Goal: Task Accomplishment & Management: Use online tool/utility

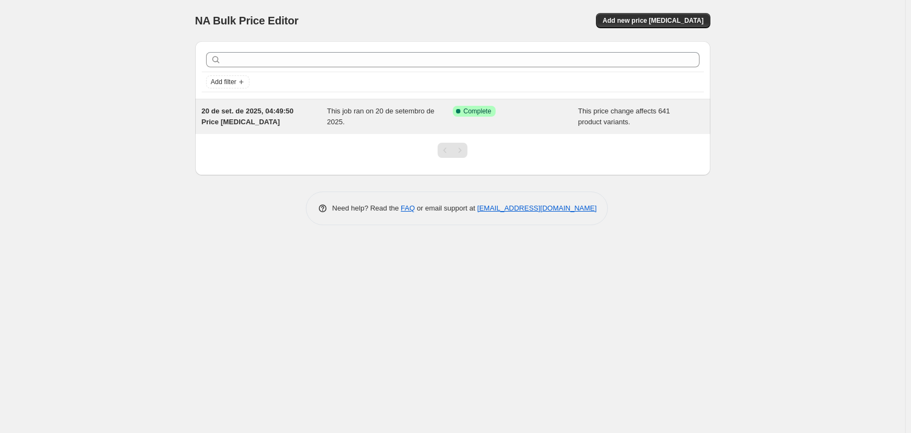
click at [475, 114] on span "Complete" at bounding box center [478, 111] width 28 height 9
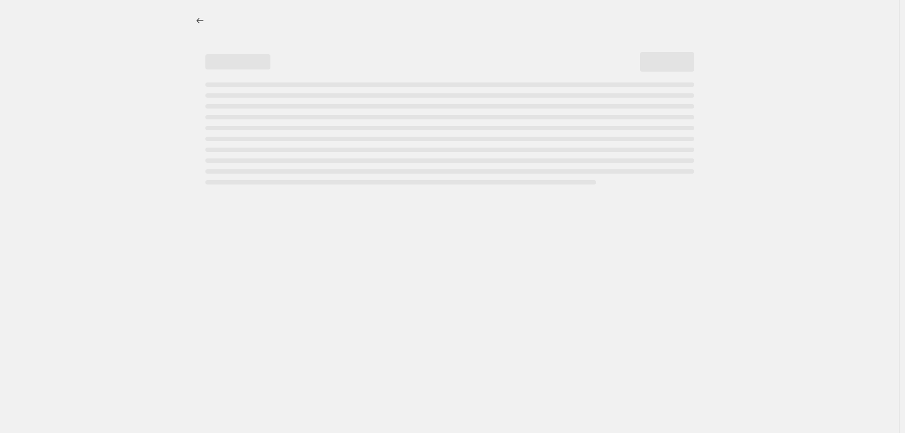
select select "no_change"
select select "pp"
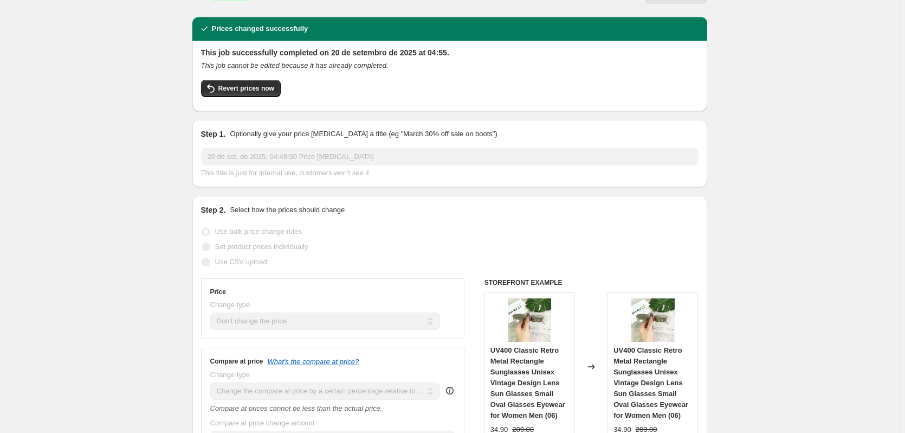
scroll to position [217, 0]
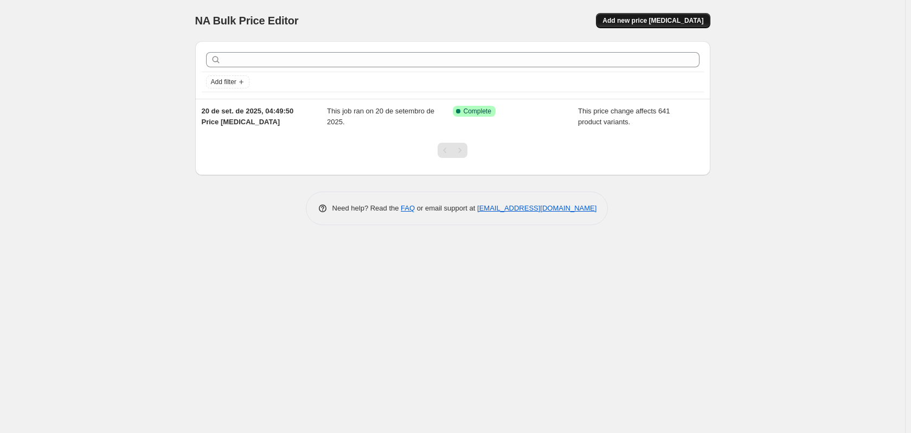
click at [649, 14] on button "Add new price change job" at bounding box center [653, 20] width 114 height 15
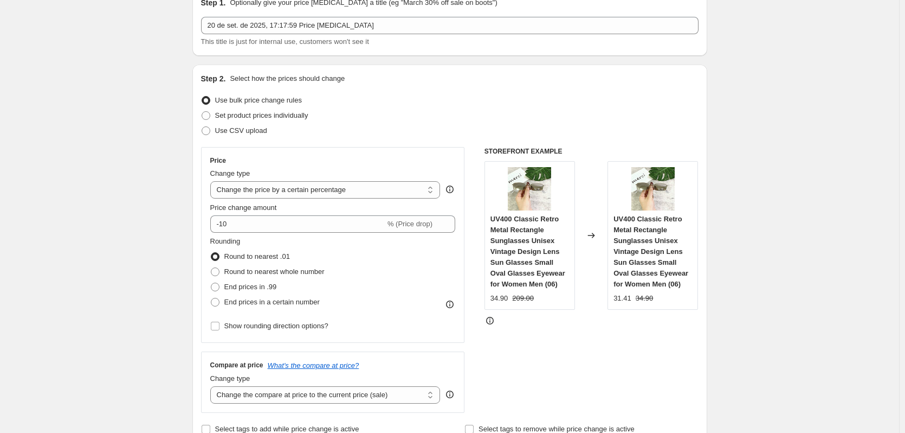
scroll to position [54, 0]
click at [249, 188] on select "Change the price to a certain amount Change the price by a certain amount Chang…" at bounding box center [325, 187] width 230 height 17
select select "pcap"
click at [213, 179] on select "Change the price to a certain amount Change the price by a certain amount Chang…" at bounding box center [325, 187] width 230 height 17
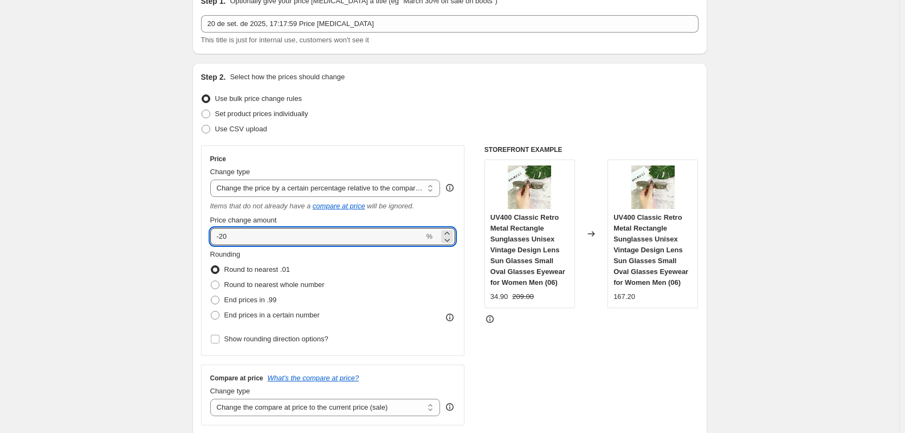
drag, startPoint x: 274, startPoint y: 240, endPoint x: 200, endPoint y: 243, distance: 74.4
click at [200, 243] on div "Step 2. Select how the prices should change Use bulk price change rules Set pro…" at bounding box center [449, 260] width 515 height 395
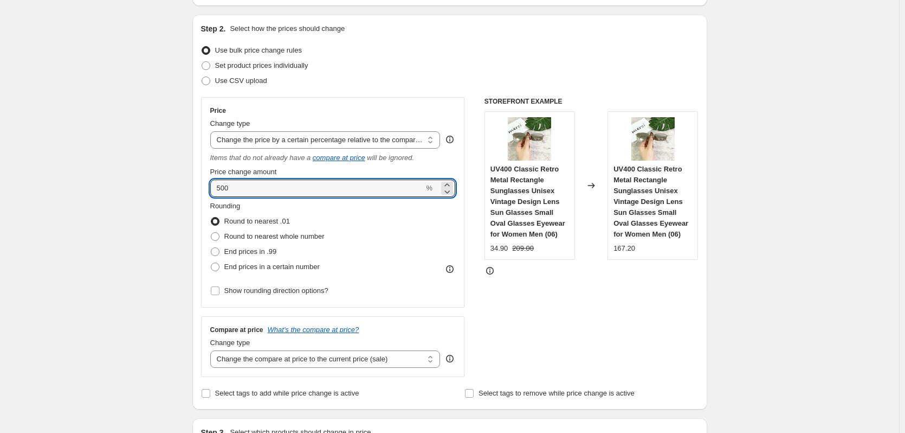
scroll to position [108, 0]
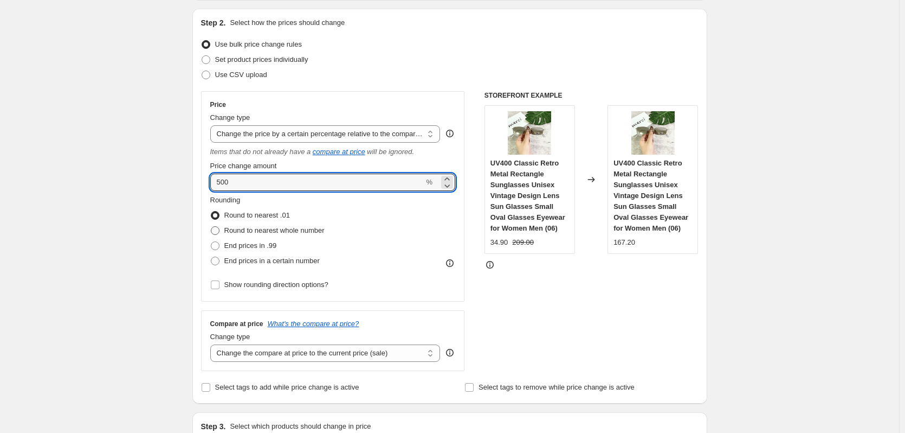
type input "500"
click at [217, 229] on span at bounding box center [215, 230] width 9 height 9
click at [211, 227] on input "Round to nearest whole number" at bounding box center [211, 226] width 1 height 1
radio input "true"
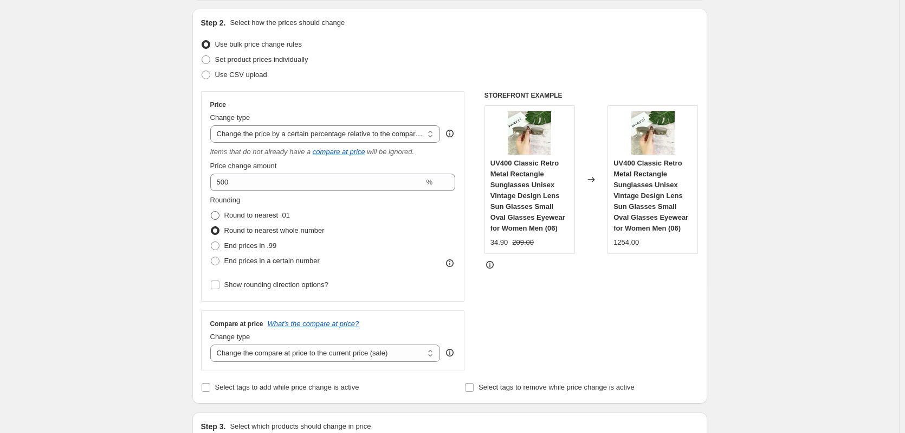
click at [216, 215] on span at bounding box center [215, 215] width 9 height 9
click at [211, 211] on input "Round to nearest .01" at bounding box center [211, 211] width 1 height 1
radio input "true"
click at [220, 258] on span at bounding box center [215, 260] width 9 height 9
click at [211, 257] on input "End prices in a certain number" at bounding box center [211, 256] width 1 height 1
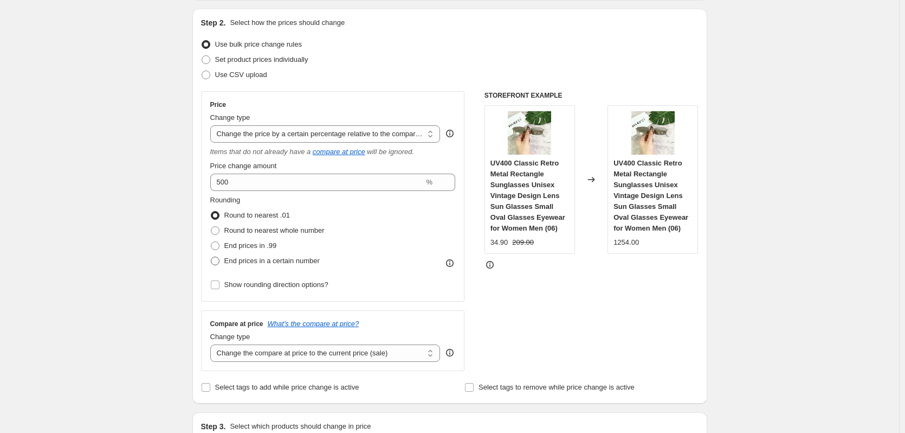
radio input "true"
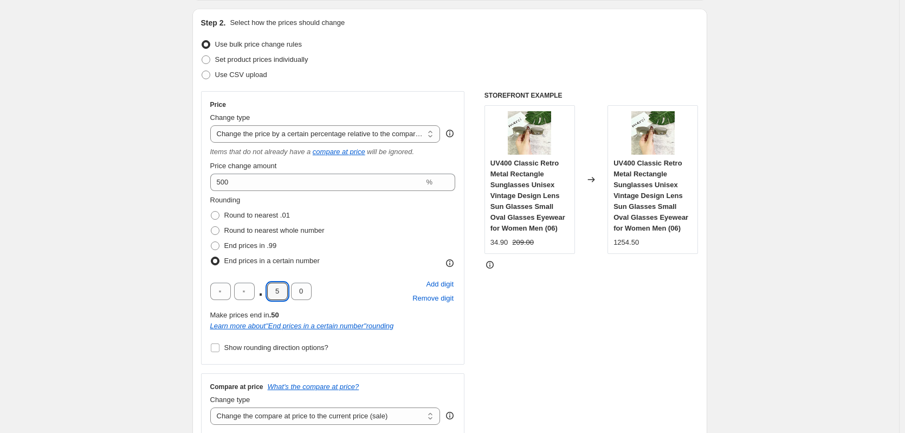
drag, startPoint x: 279, startPoint y: 289, endPoint x: 268, endPoint y: 291, distance: 11.5
click at [268, 291] on div ". 5 0" at bounding box center [260, 290] width 101 height 17
type input "9"
click at [218, 248] on span at bounding box center [215, 245] width 9 height 9
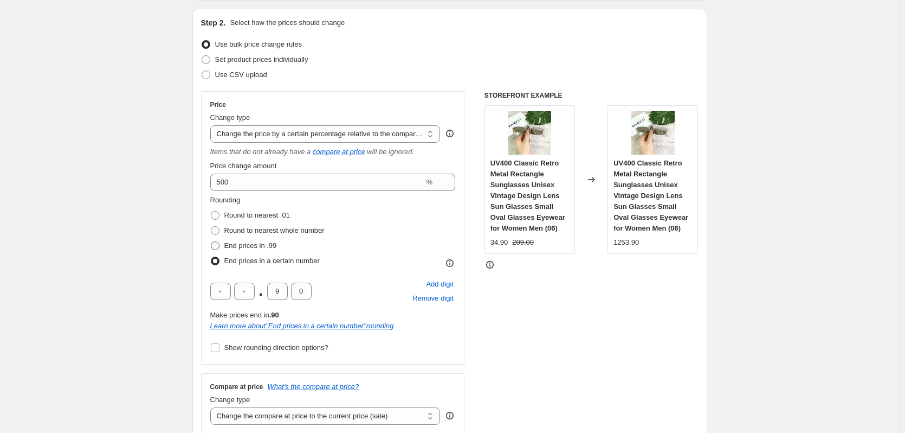
click at [211, 242] on input "End prices in .99" at bounding box center [211, 241] width 1 height 1
radio input "true"
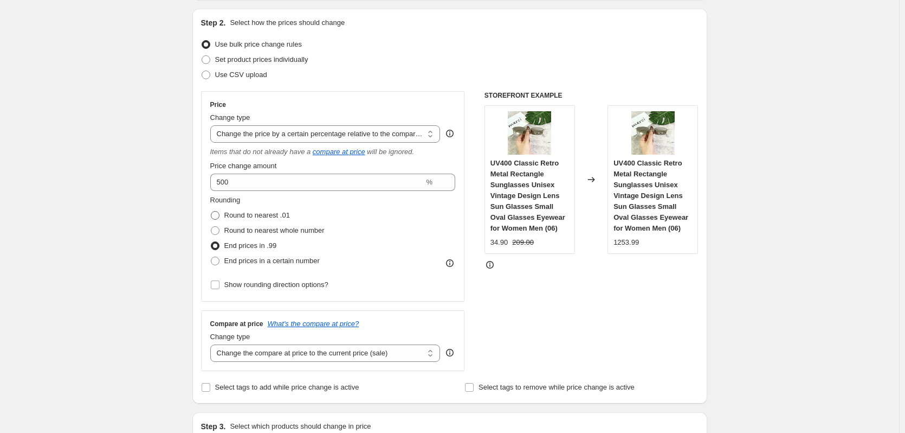
click at [220, 216] on span at bounding box center [215, 215] width 9 height 9
click at [211, 211] on input "Round to nearest .01" at bounding box center [211, 211] width 1 height 1
radio input "true"
click at [220, 258] on span at bounding box center [215, 260] width 9 height 9
click at [211, 257] on input "End prices in a certain number" at bounding box center [211, 256] width 1 height 1
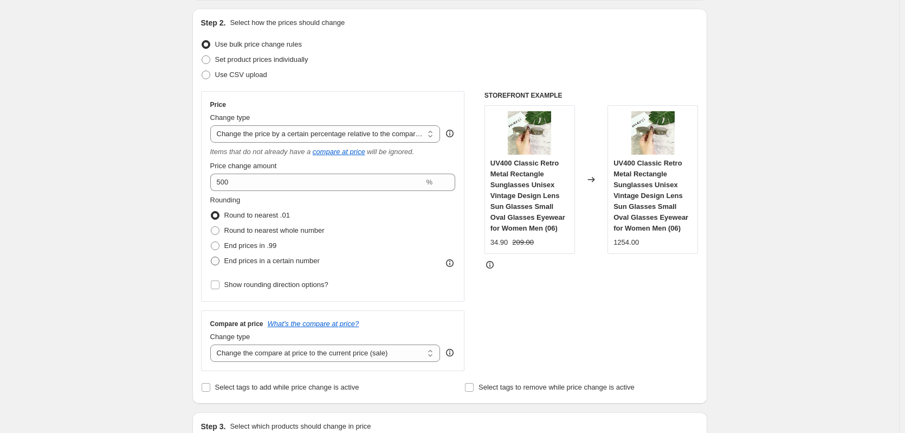
radio input "true"
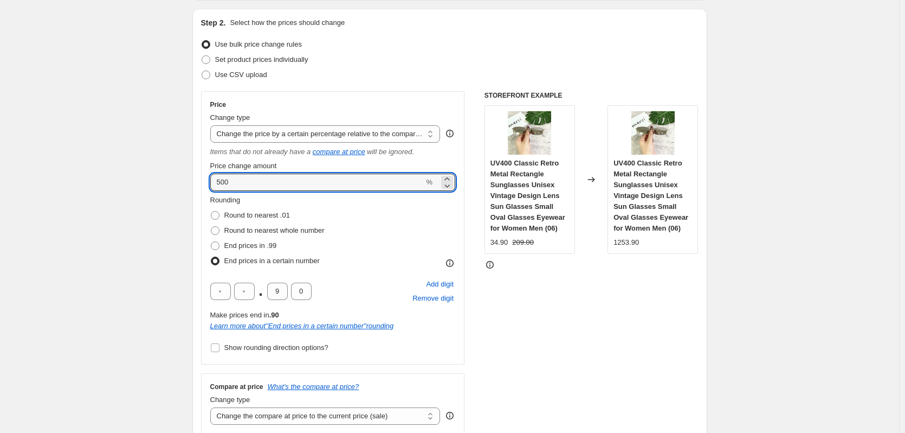
drag, startPoint x: 266, startPoint y: 186, endPoint x: 206, endPoint y: 189, distance: 59.7
click at [206, 189] on div "Price Change type Change the price to a certain amount Change the price by a ce…" at bounding box center [333, 227] width 264 height 273
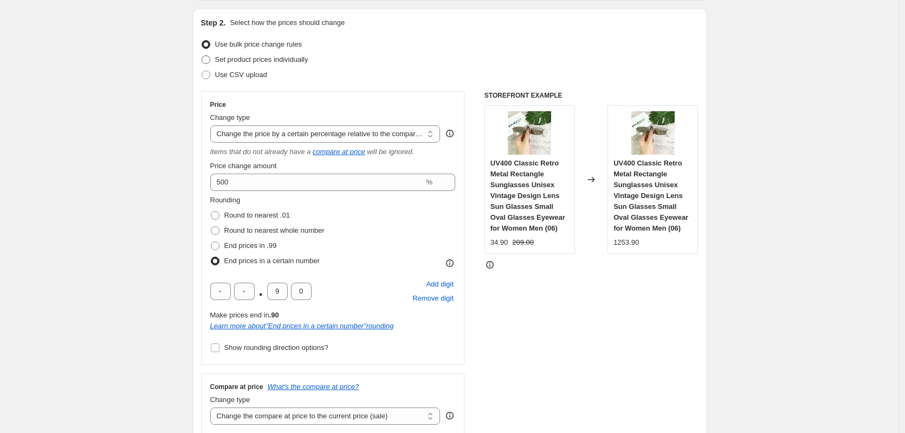
click at [209, 59] on span at bounding box center [206, 59] width 9 height 9
click at [202, 56] on input "Set product prices individually" at bounding box center [202, 55] width 1 height 1
radio input "true"
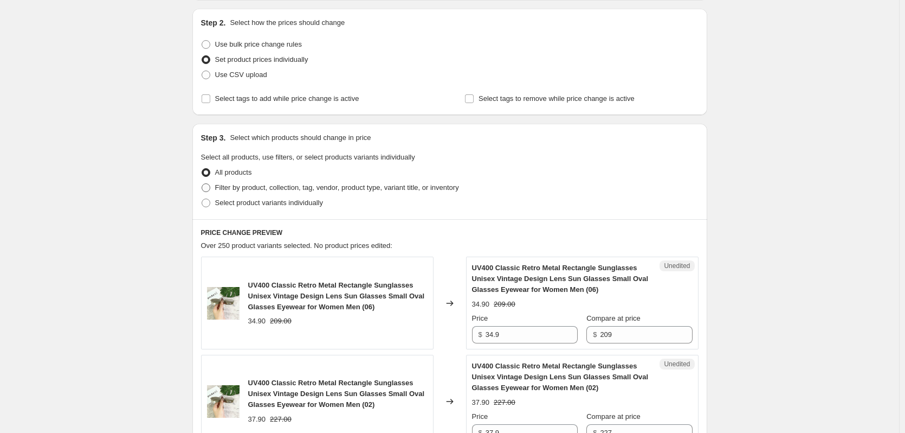
click at [209, 185] on span at bounding box center [206, 187] width 9 height 9
click at [202, 184] on input "Filter by product, collection, tag, vendor, product type, variant title, or inv…" at bounding box center [202, 183] width 1 height 1
radio input "true"
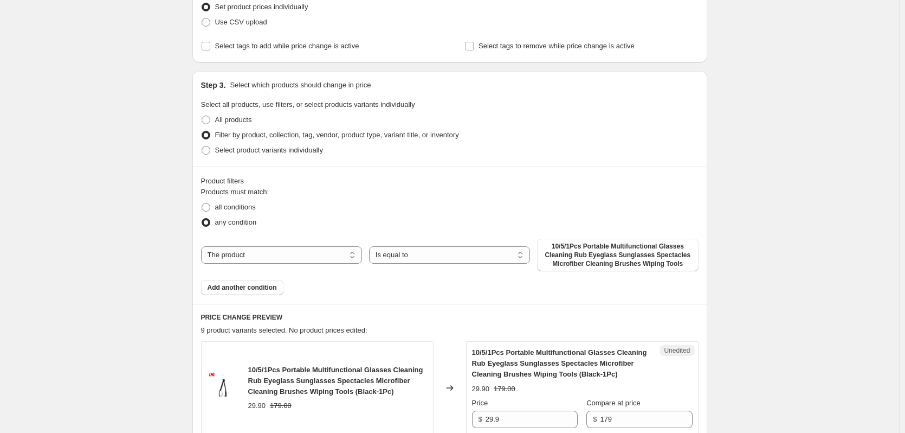
scroll to position [163, 0]
click at [259, 253] on select "The product The product's collection The product's tag The product's vendor The…" at bounding box center [281, 253] width 161 height 17
click at [209, 206] on span at bounding box center [206, 205] width 9 height 9
click at [202, 202] on input "all conditions" at bounding box center [202, 201] width 1 height 1
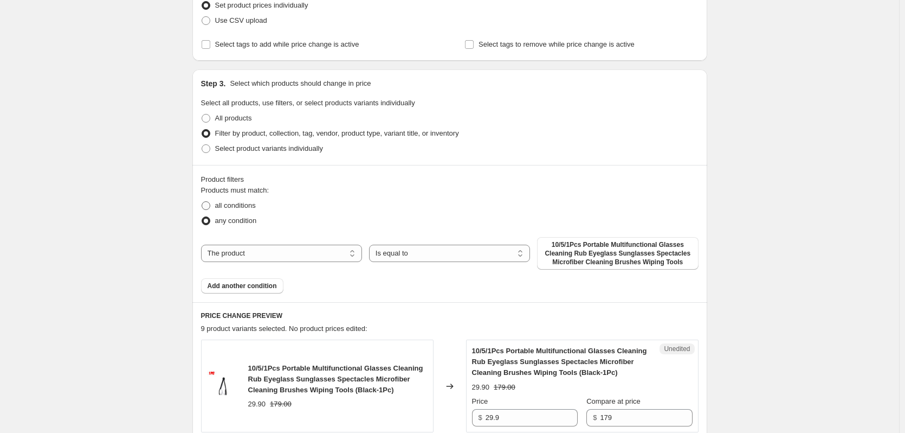
radio input "true"
click at [210, 221] on span at bounding box center [206, 220] width 9 height 9
click at [202, 217] on input "any condition" at bounding box center [202, 216] width 1 height 1
radio input "true"
click at [290, 252] on select "The product The product's collection The product's tag The product's vendor The…" at bounding box center [281, 253] width 161 height 17
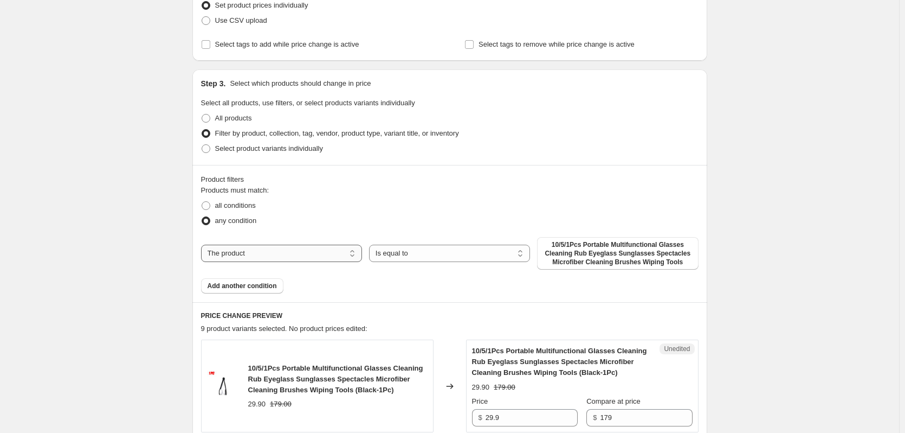
select select "collection"
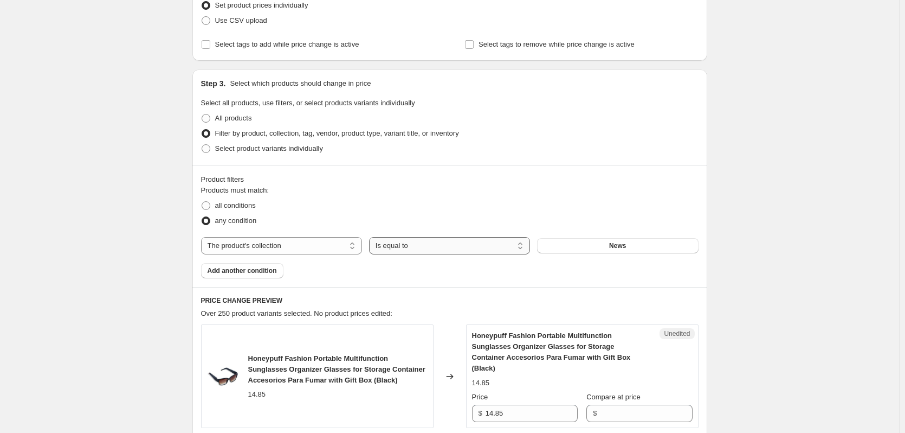
click at [397, 245] on select "Is equal to Is not equal to" at bounding box center [449, 245] width 161 height 17
click at [621, 245] on span "News" at bounding box center [617, 245] width 17 height 9
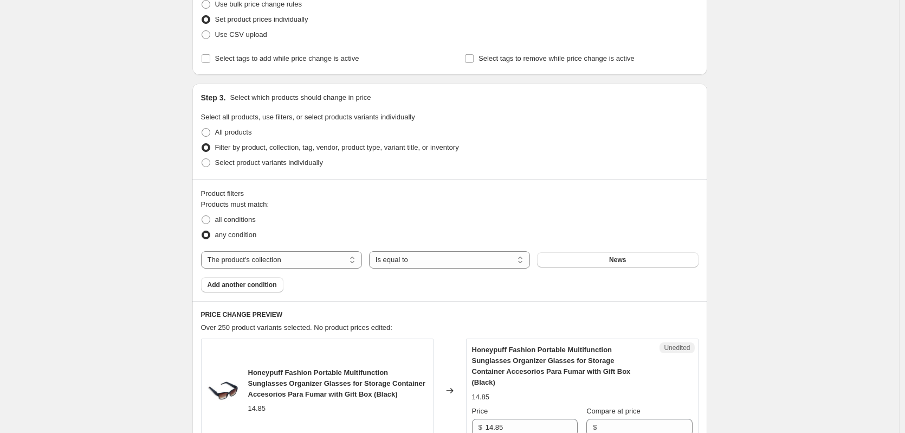
scroll to position [108, 0]
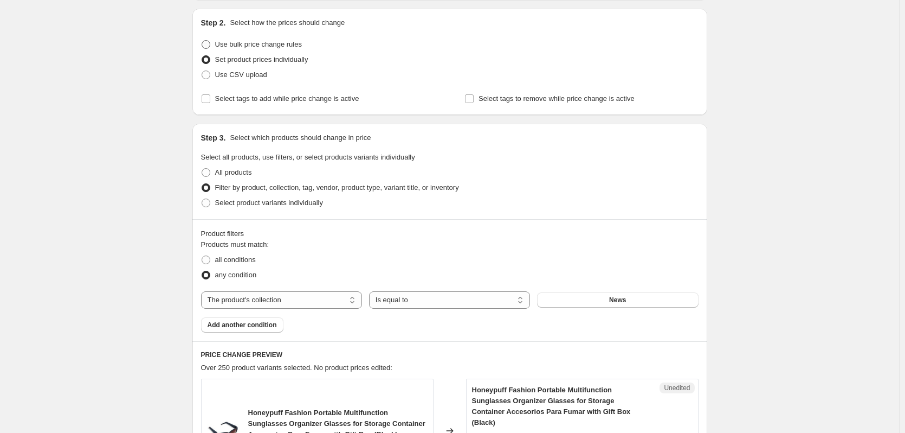
click at [210, 46] on span at bounding box center [206, 44] width 9 height 9
click at [202, 41] on input "Use bulk price change rules" at bounding box center [202, 40] width 1 height 1
radio input "true"
select select "pcap"
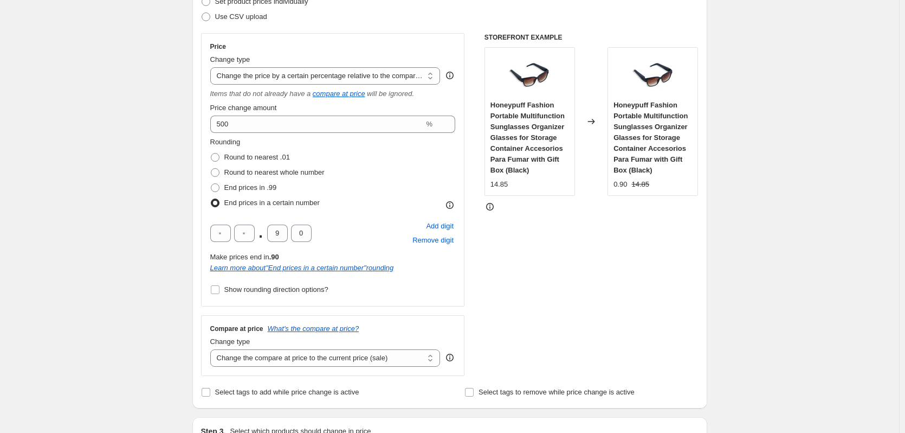
scroll to position [163, 0]
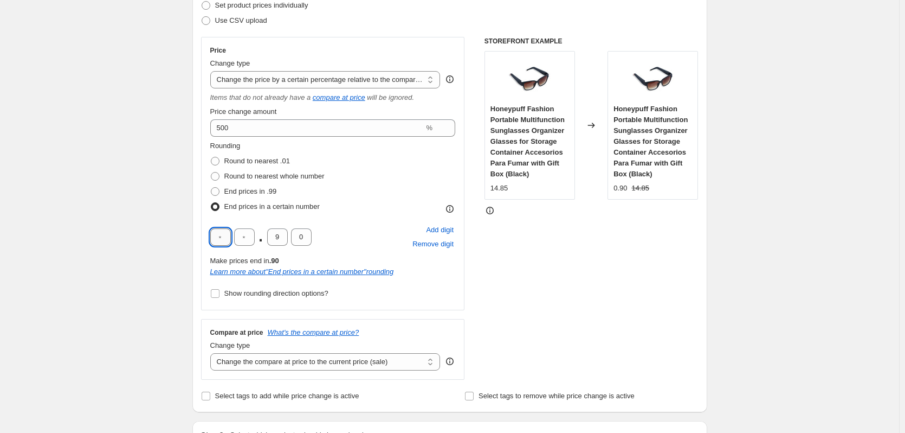
click at [227, 240] on input "text" at bounding box center [220, 236] width 21 height 17
click at [217, 175] on span at bounding box center [215, 176] width 9 height 9
click at [211, 172] on input "Round to nearest whole number" at bounding box center [211, 172] width 1 height 1
radio input "true"
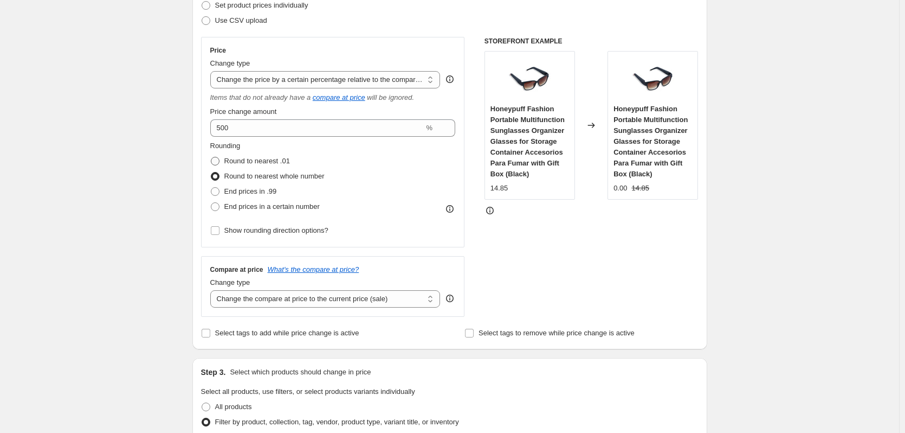
click at [219, 160] on span at bounding box center [215, 161] width 9 height 9
click at [211, 157] on input "Round to nearest .01" at bounding box center [211, 157] width 1 height 1
radio input "true"
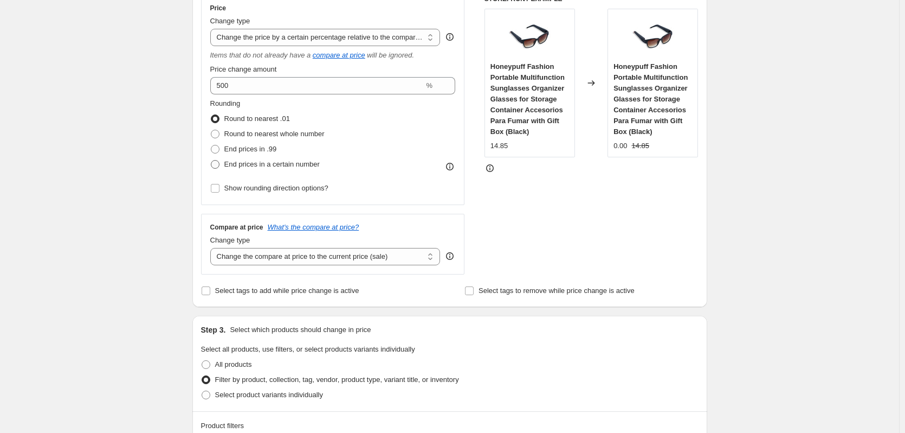
scroll to position [209, 0]
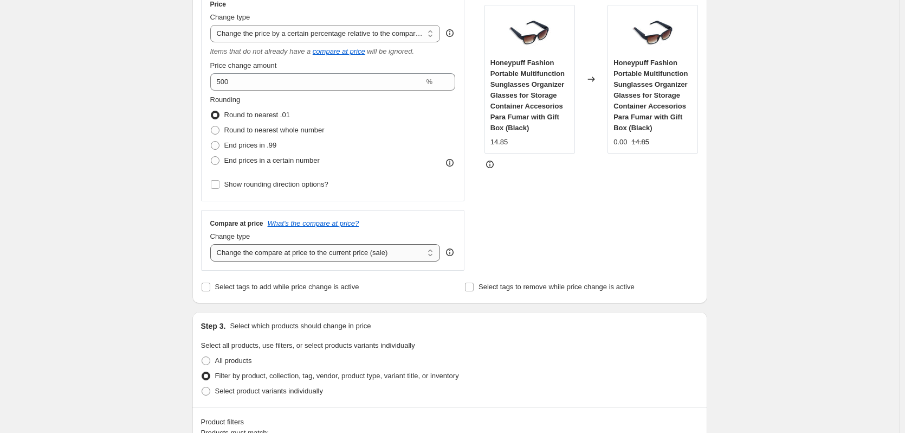
click at [265, 254] on select "Change the compare at price to the current price (sale) Change the compare at p…" at bounding box center [325, 252] width 230 height 17
select select "pp"
click at [213, 244] on select "Change the compare at price to the current price (sale) Change the compare at p…" at bounding box center [325, 252] width 230 height 17
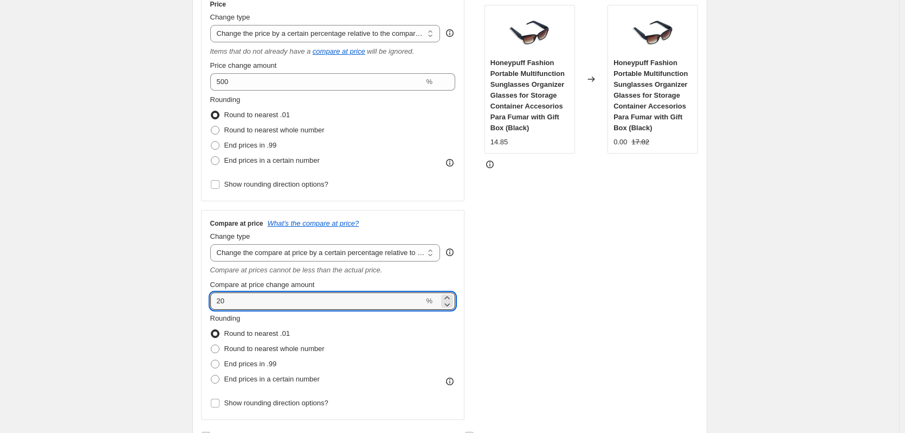
drag, startPoint x: 260, startPoint y: 300, endPoint x: 186, endPoint y: 302, distance: 73.8
type input "0"
type input "200"
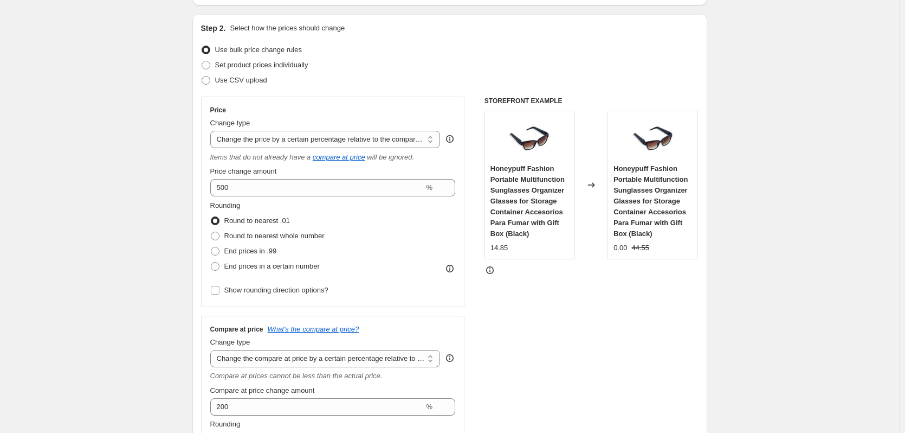
scroll to position [100, 0]
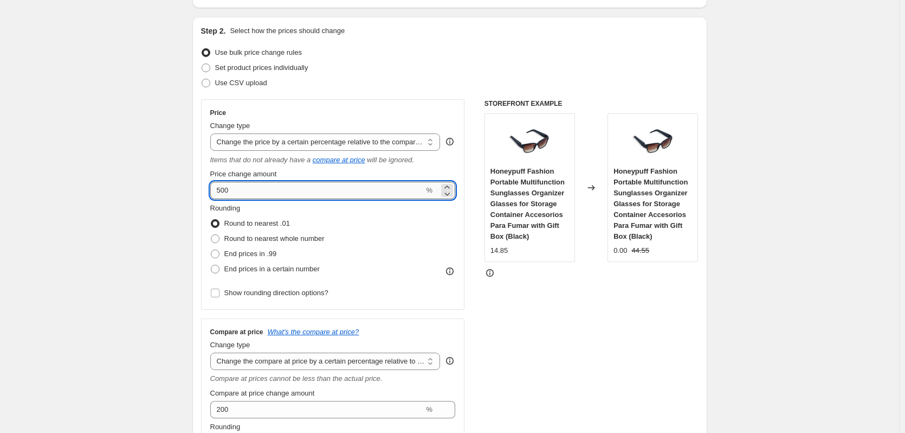
click at [241, 185] on input "500" at bounding box center [317, 190] width 214 height 17
click at [247, 190] on input "5000" at bounding box center [317, 190] width 214 height 17
type input "5000"
click at [278, 206] on fieldset "Rounding Round to nearest .01 Round to nearest whole number End prices in .99 E…" at bounding box center [267, 240] width 114 height 74
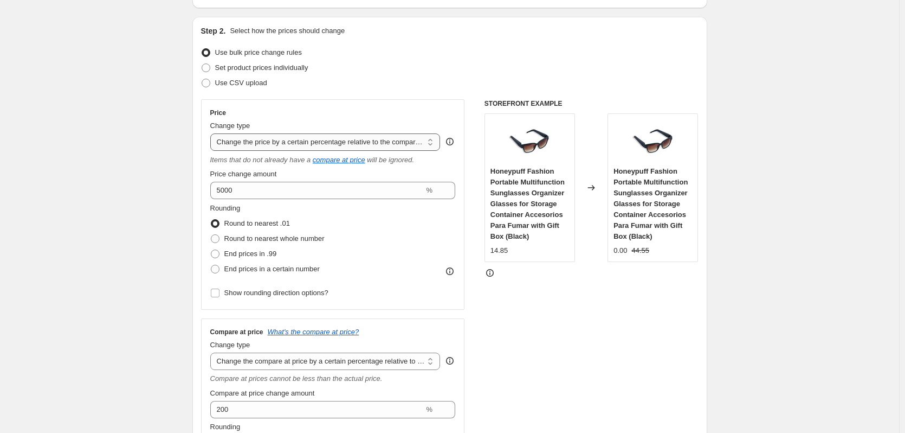
click at [287, 144] on select "Change the price to a certain amount Change the price by a certain amount Chang…" at bounding box center [325, 141] width 230 height 17
select select "pc"
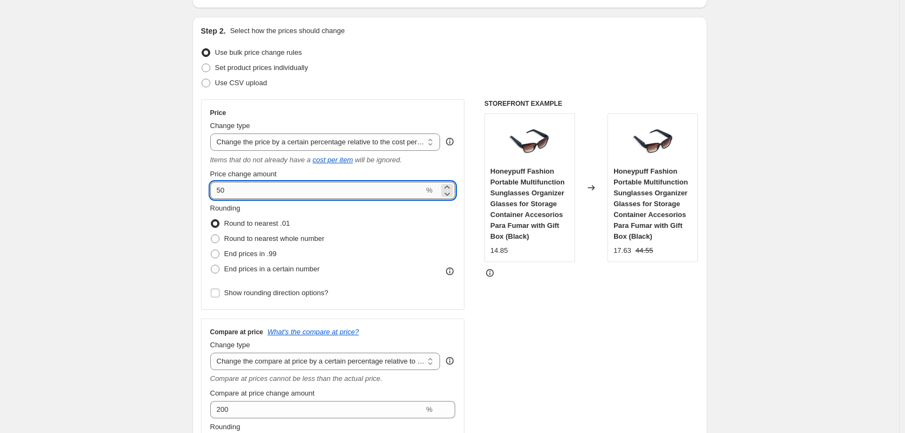
click at [282, 195] on input "50" at bounding box center [317, 190] width 214 height 17
type input "5"
type input "0"
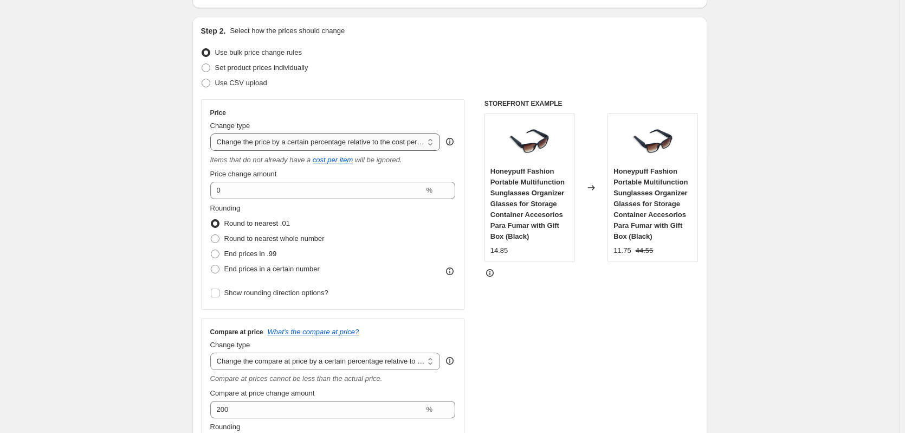
click at [288, 136] on select "Change the price to a certain amount Change the price by a certain amount Chang…" at bounding box center [325, 141] width 230 height 17
select select "percentage"
click at [213, 133] on select "Change the price to a certain amount Change the price by a certain amount Chang…" at bounding box center [325, 141] width 230 height 17
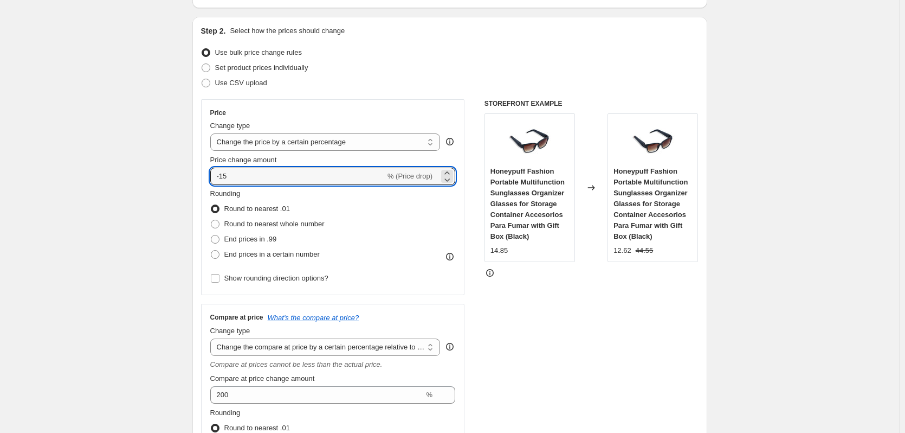
drag, startPoint x: 314, startPoint y: 178, endPoint x: 171, endPoint y: 176, distance: 143.2
type input "500"
click at [281, 148] on select "Change the price to a certain amount Change the price by a certain amount Chang…" at bounding box center [325, 141] width 230 height 17
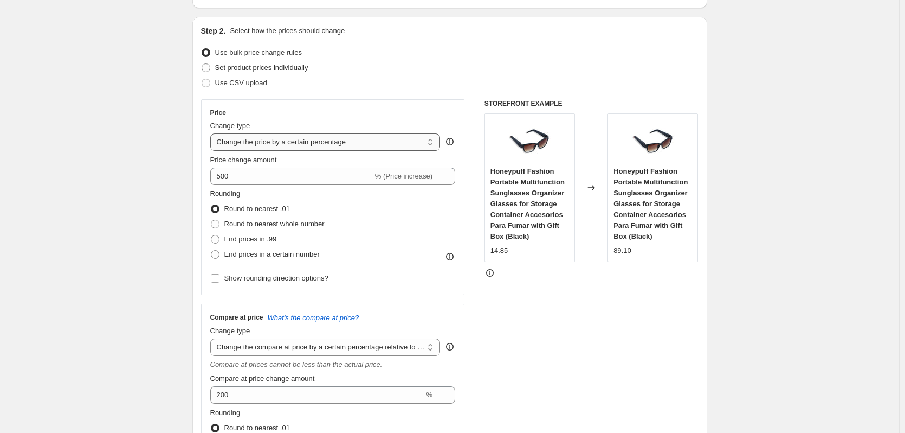
select select "pcap"
click at [213, 133] on select "Change the price to a certain amount Change the price by a certain amount Chang…" at bounding box center [325, 141] width 230 height 17
type input "-20"
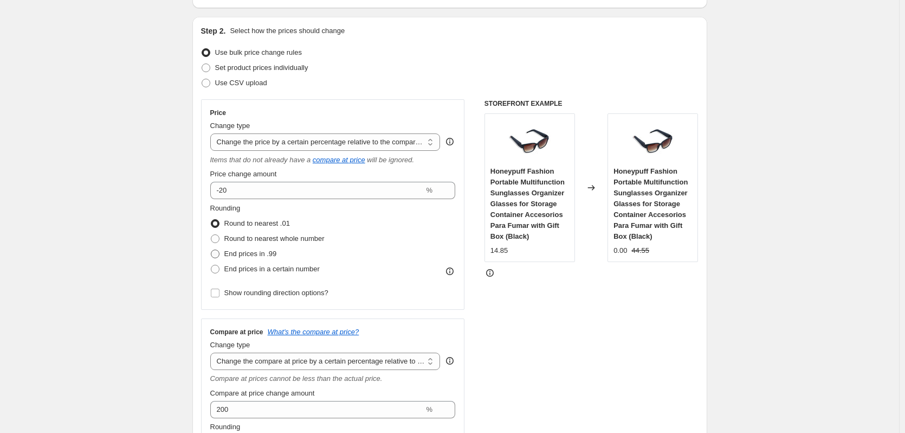
click at [257, 250] on span "End prices in .99" at bounding box center [250, 253] width 53 height 8
click at [211, 250] on input "End prices in .99" at bounding box center [211, 249] width 1 height 1
radio input "true"
click at [256, 240] on span "Round to nearest whole number" at bounding box center [274, 238] width 100 height 8
click at [211, 235] on input "Round to nearest whole number" at bounding box center [211, 234] width 1 height 1
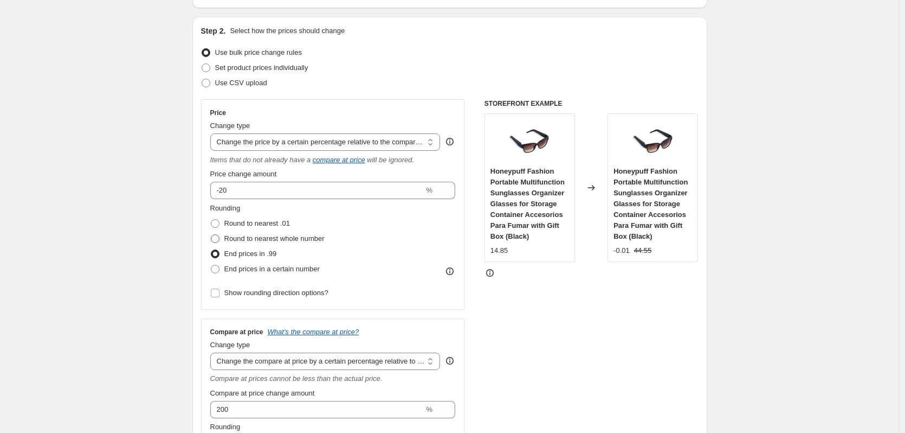
radio input "true"
click at [252, 226] on span "Round to nearest .01" at bounding box center [257, 223] width 66 height 8
click at [211, 220] on input "Round to nearest .01" at bounding box center [211, 219] width 1 height 1
radio input "true"
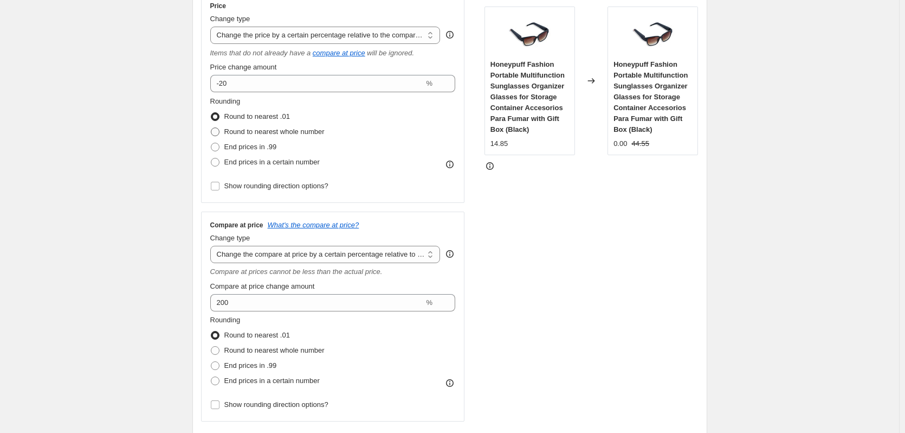
scroll to position [209, 0]
click at [262, 247] on select "Change the compare at price to the current price (sale) Change the compare at p…" at bounding box center [325, 252] width 230 height 17
click at [316, 258] on select "Change the compare at price to the current price (sale) Change the compare at p…" at bounding box center [325, 252] width 230 height 17
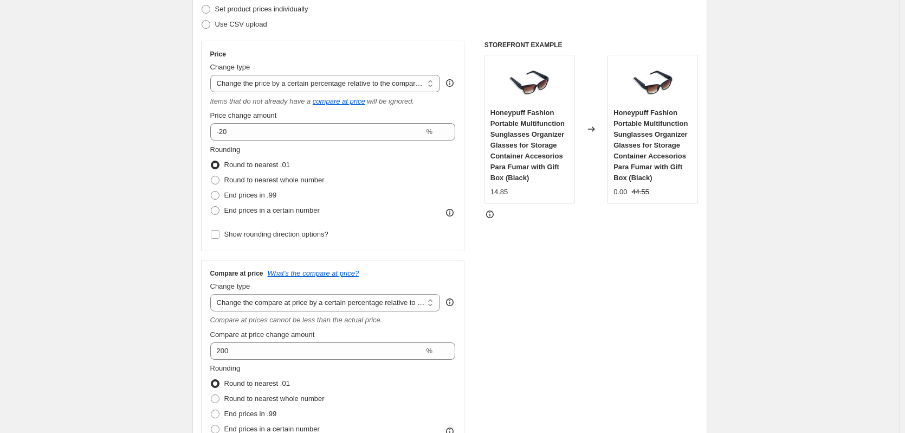
scroll to position [155, 0]
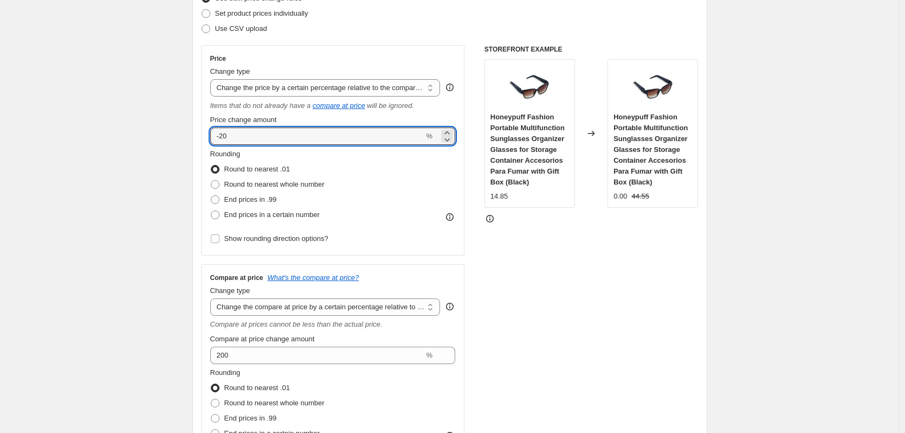
drag, startPoint x: 267, startPoint y: 139, endPoint x: 170, endPoint y: 142, distance: 97.1
type input "100"
click at [269, 97] on div "Price Change type Change the price to a certain amount Change the price by a ce…" at bounding box center [333, 150] width 246 height 192
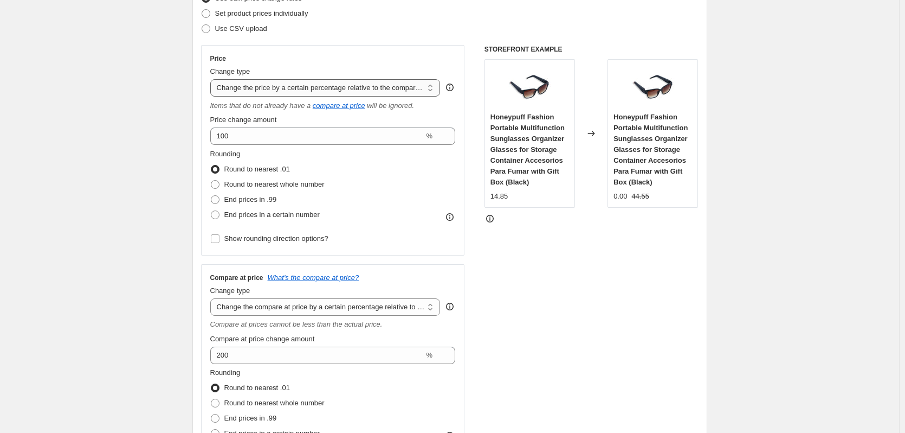
click at [272, 91] on select "Change the price to a certain amount Change the price by a certain amount Chang…" at bounding box center [325, 87] width 230 height 17
select select "pc"
click at [263, 140] on input "50" at bounding box center [317, 135] width 214 height 17
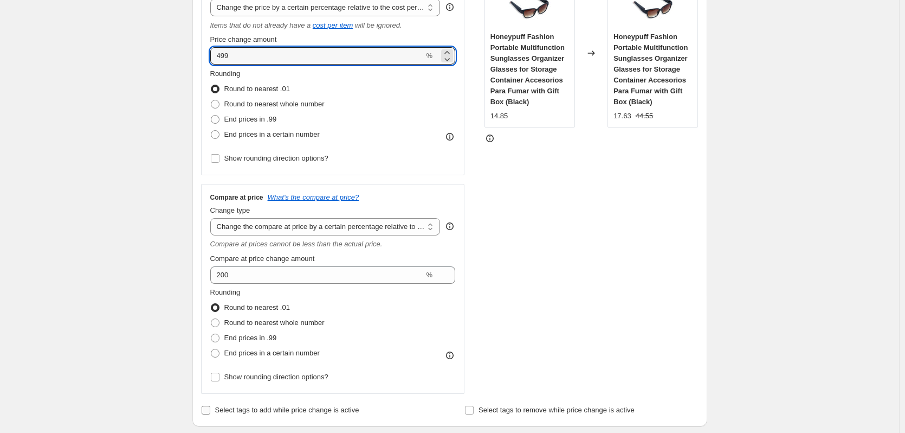
scroll to position [209, 0]
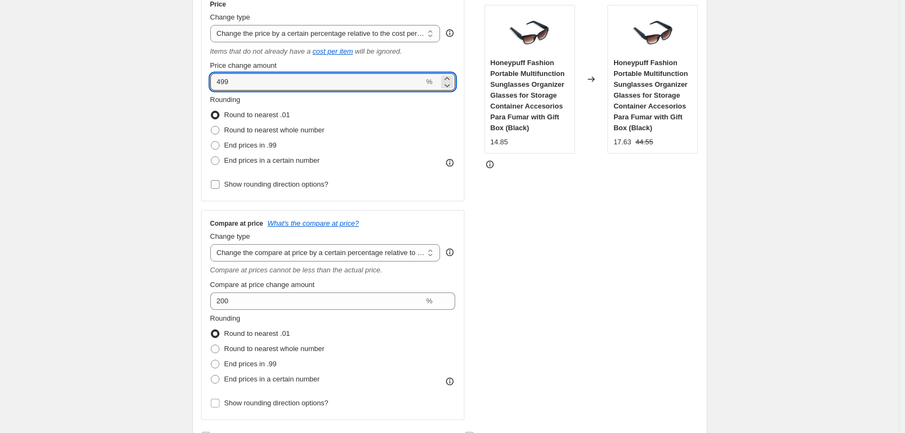
type input "499"
click at [278, 182] on span "Show rounding direction options?" at bounding box center [276, 184] width 104 height 8
click at [220, 182] on input "Show rounding direction options?" at bounding box center [215, 184] width 9 height 9
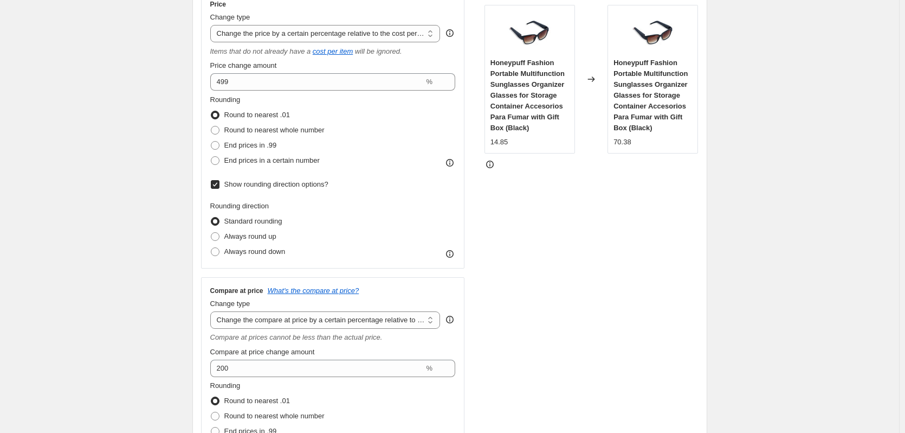
click at [278, 182] on span "Show rounding direction options?" at bounding box center [276, 184] width 104 height 8
click at [220, 182] on input "Show rounding direction options?" at bounding box center [215, 184] width 9 height 9
checkbox input "false"
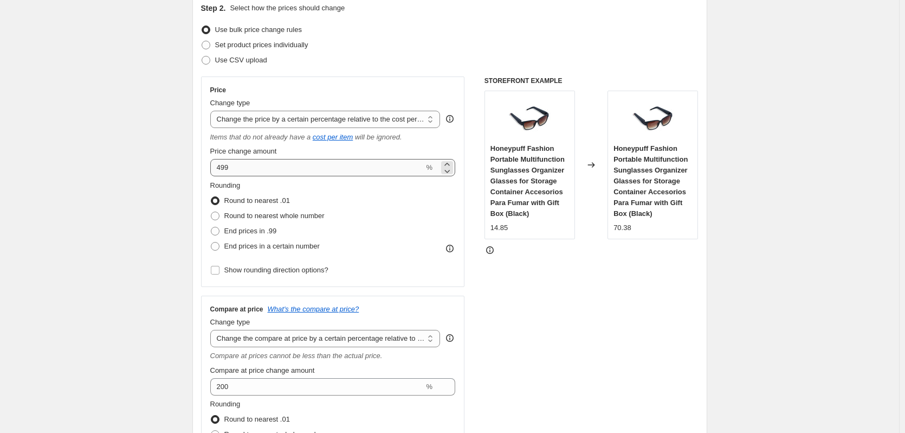
scroll to position [100, 0]
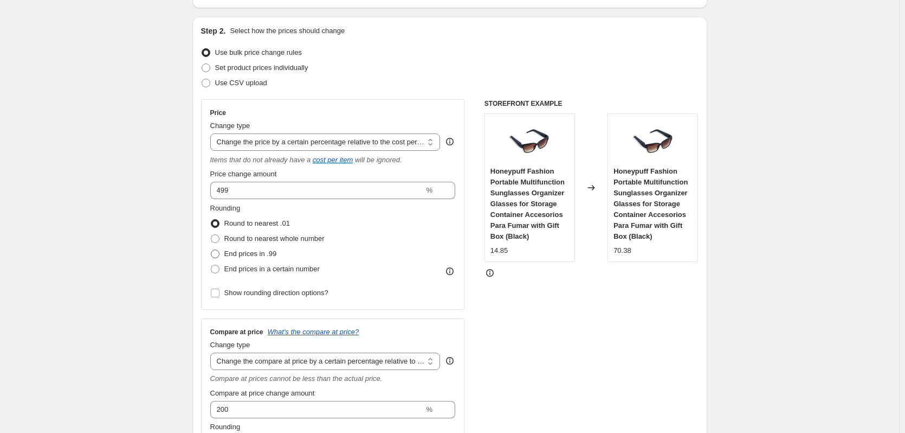
click at [236, 253] on span "End prices in .99" at bounding box center [250, 253] width 53 height 8
click at [211, 250] on input "End prices in .99" at bounding box center [211, 249] width 1 height 1
radio input "true"
click at [238, 242] on span "Round to nearest whole number" at bounding box center [274, 238] width 100 height 8
click at [211, 235] on input "Round to nearest whole number" at bounding box center [211, 234] width 1 height 1
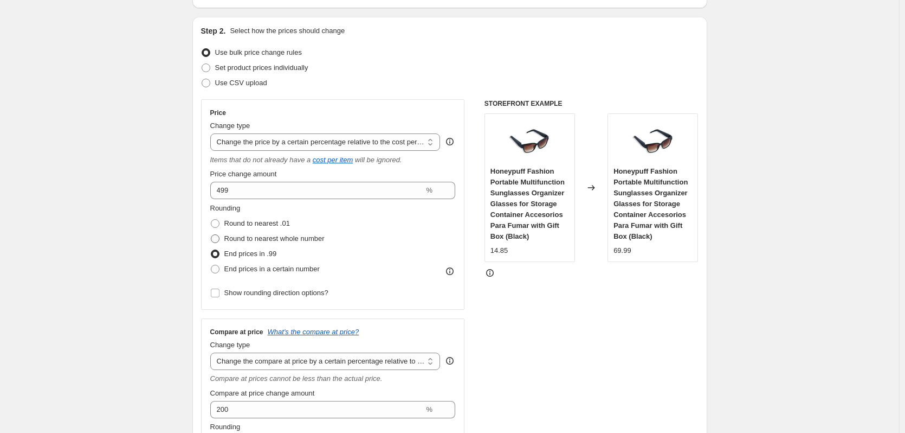
radio input "true"
click at [242, 231] on label "Round to nearest whole number" at bounding box center [267, 238] width 114 height 15
click at [211, 234] on input "Round to nearest whole number" at bounding box center [211, 234] width 1 height 1
click at [246, 225] on span "Round to nearest .01" at bounding box center [257, 223] width 66 height 8
click at [211, 220] on input "Round to nearest .01" at bounding box center [211, 219] width 1 height 1
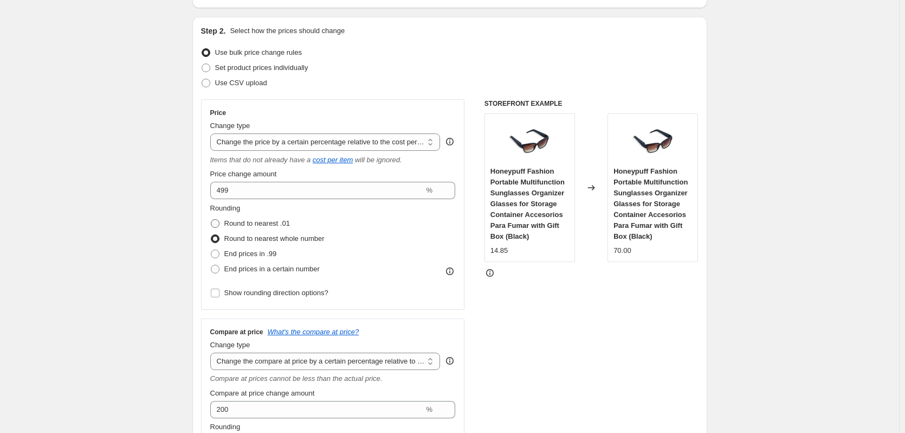
radio input "true"
click at [247, 255] on span "End prices in .99" at bounding box center [250, 253] width 53 height 8
click at [211, 250] on input "End prices in .99" at bounding box center [211, 249] width 1 height 1
radio input "true"
click at [245, 267] on span "End prices in a certain number" at bounding box center [271, 269] width 95 height 8
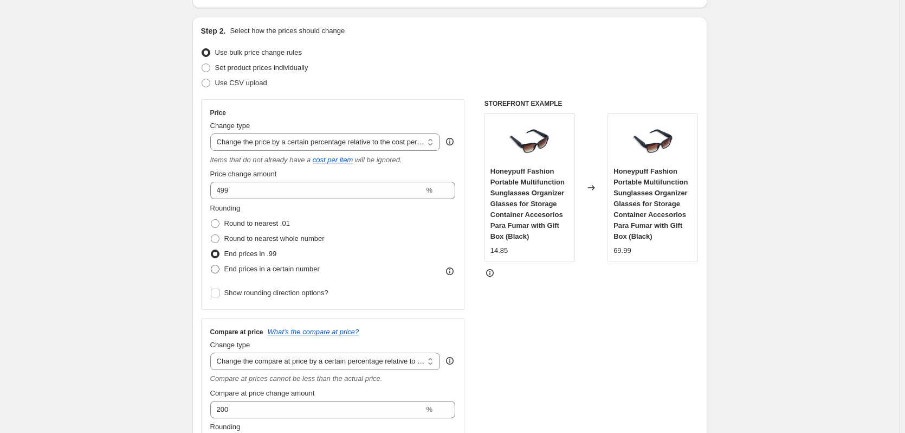
click at [211, 265] on input "End prices in a certain number" at bounding box center [211, 265] width 1 height 1
radio input "true"
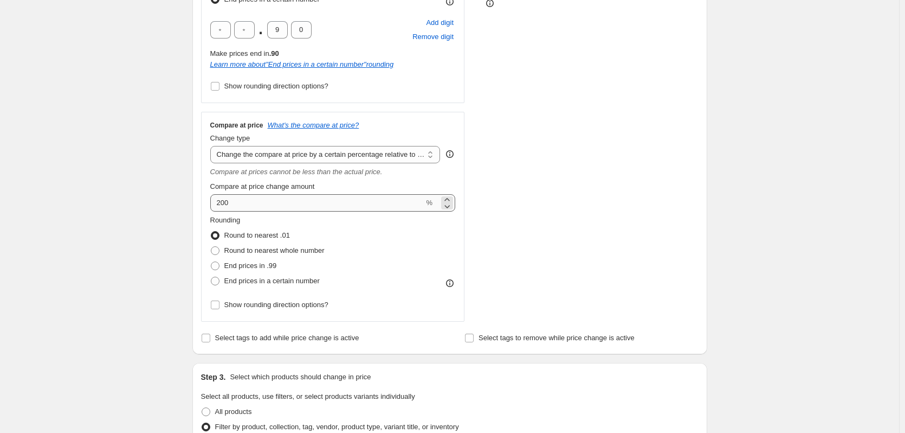
scroll to position [371, 0]
click at [220, 250] on span at bounding box center [215, 249] width 9 height 9
click at [211, 245] on input "Round to nearest whole number" at bounding box center [211, 245] width 1 height 1
radio input "true"
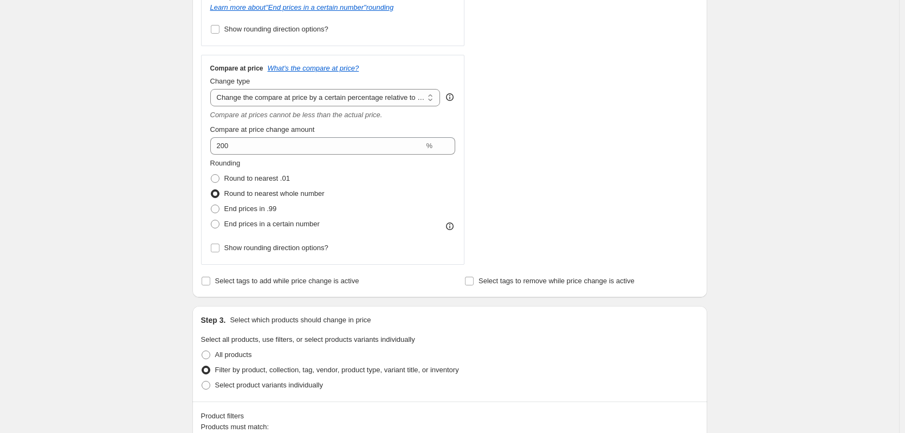
scroll to position [426, 0]
click at [254, 251] on span "Show rounding direction options?" at bounding box center [276, 249] width 104 height 8
click at [220, 251] on input "Show rounding direction options?" at bounding box center [215, 249] width 9 height 9
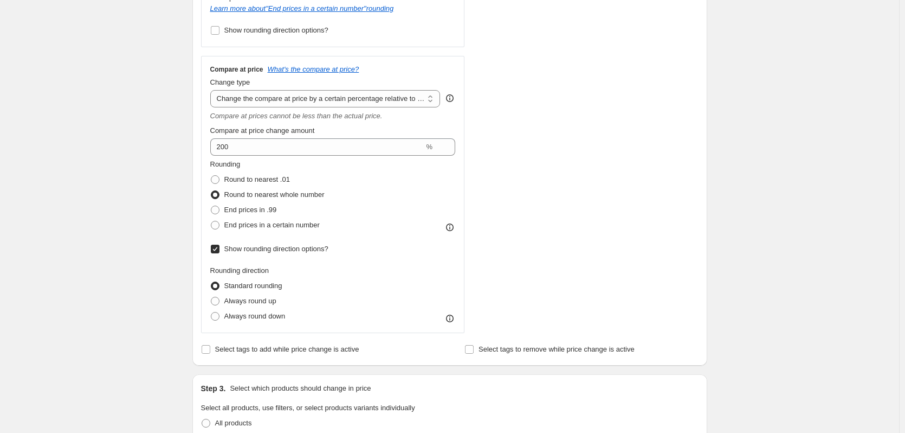
click at [254, 251] on span "Show rounding direction options?" at bounding box center [276, 249] width 104 height 8
click at [220, 251] on input "Show rounding direction options?" at bounding box center [215, 249] width 9 height 9
checkbox input "false"
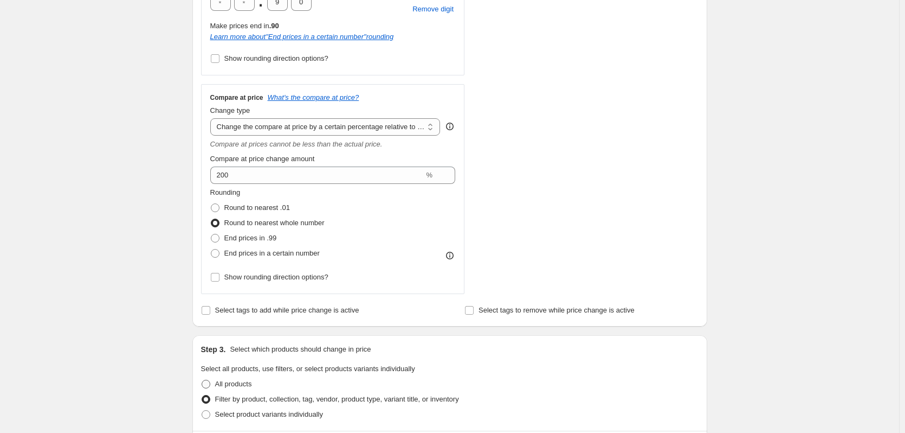
scroll to position [371, 0]
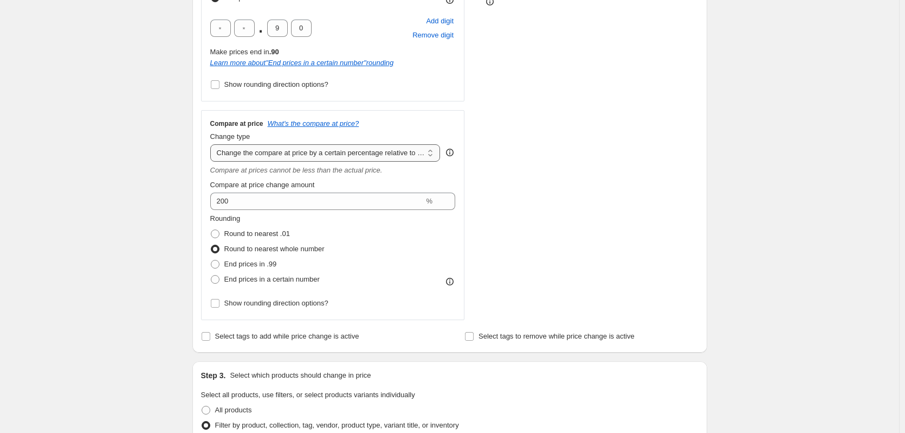
click at [351, 158] on select "Change the compare at price to the current price (sale) Change the compare at p…" at bounding box center [325, 152] width 230 height 17
select select "bp"
click at [213, 144] on select "Change the compare at price to the current price (sale) Change the compare at p…" at bounding box center [325, 152] width 230 height 17
type input "12.00"
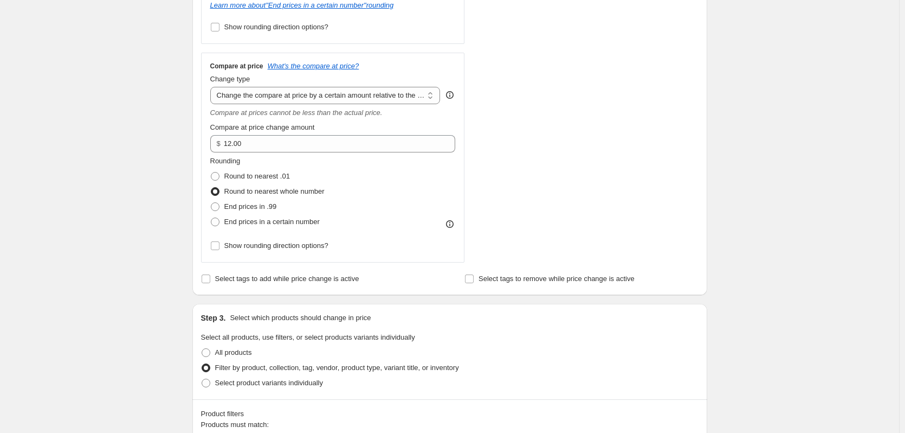
scroll to position [426, 0]
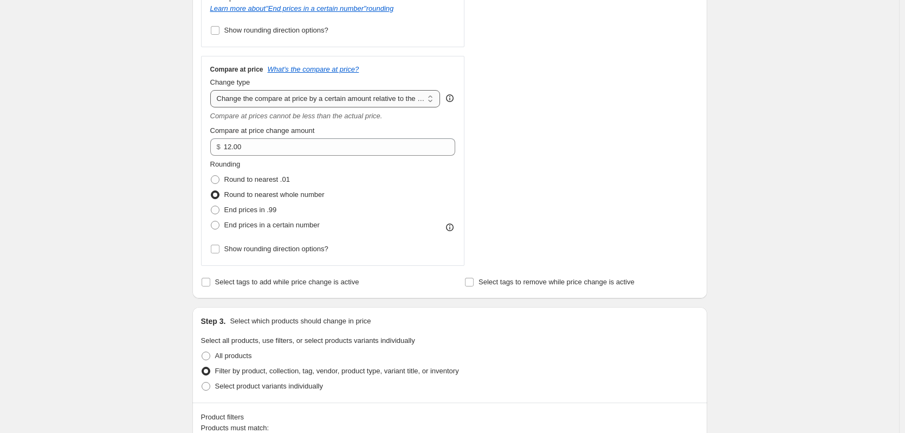
click at [321, 100] on select "Change the compare at price to the current price (sale) Change the compare at p…" at bounding box center [325, 98] width 230 height 17
click at [213, 90] on select "Change the compare at price to the current price (sale) Change the compare at p…" at bounding box center [325, 98] width 230 height 17
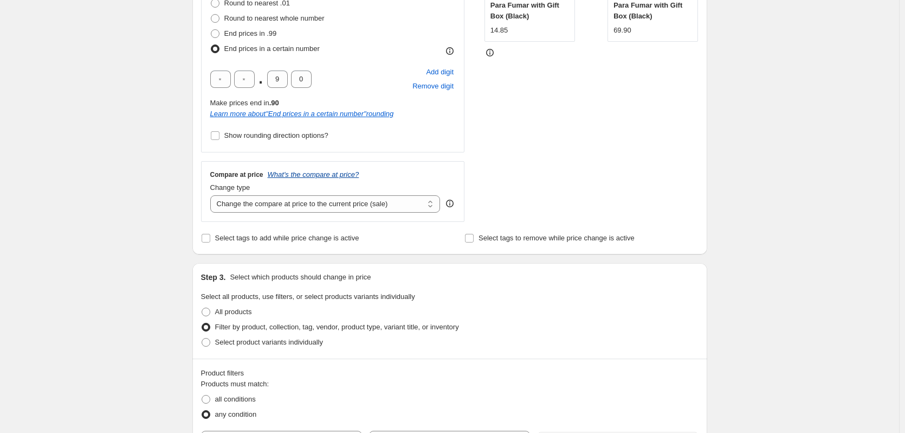
scroll to position [317, 0]
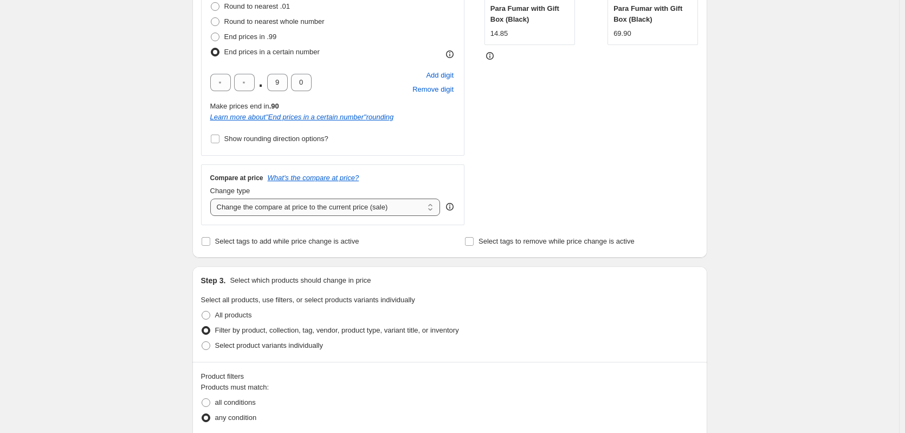
click at [387, 209] on select "Change the compare at price to the current price (sale) Change the compare at p…" at bounding box center [325, 206] width 230 height 17
select select "pp"
click at [213, 198] on select "Change the compare at price to the current price (sale) Change the compare at p…" at bounding box center [325, 206] width 230 height 17
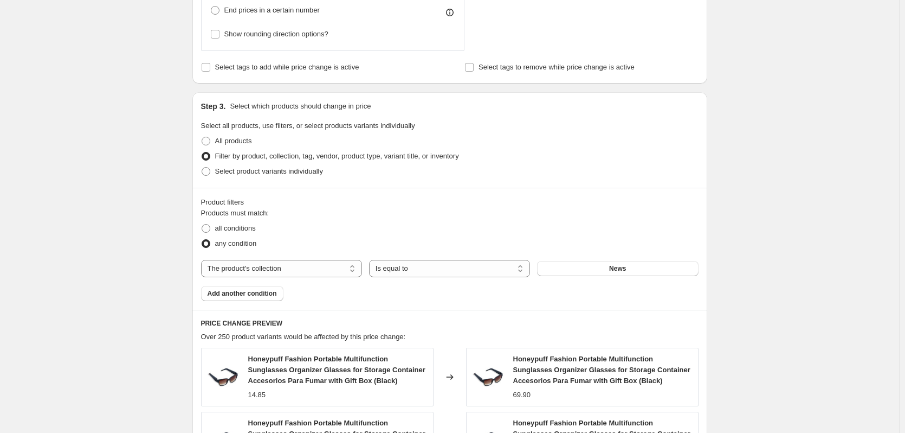
scroll to position [642, 0]
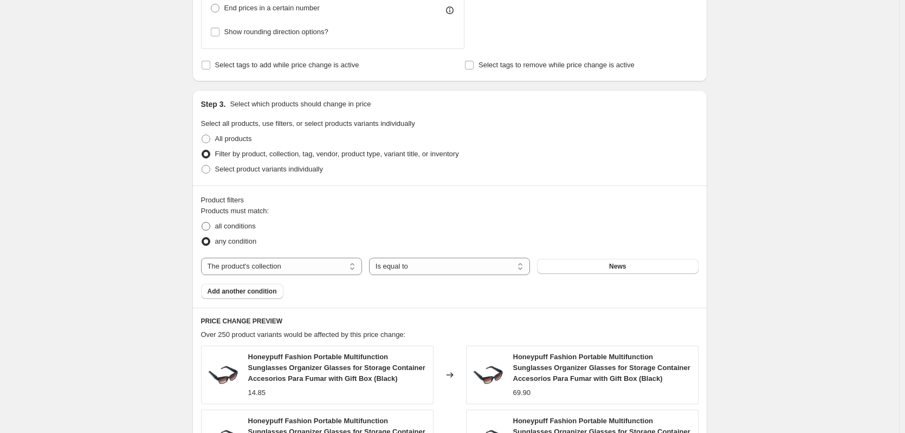
click at [210, 227] on span at bounding box center [206, 226] width 9 height 9
click at [202, 222] on input "all conditions" at bounding box center [202, 222] width 1 height 1
radio input "true"
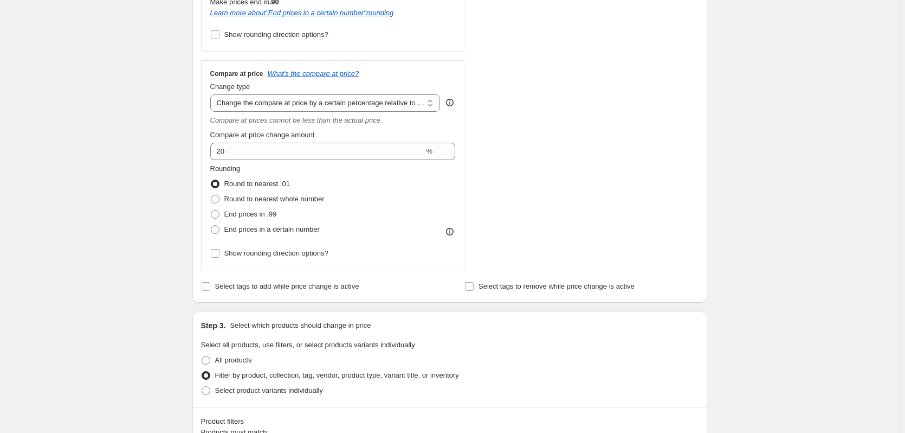
scroll to position [421, 0]
click at [354, 109] on select "Change the compare at price to the current price (sale) Change the compare at p…" at bounding box center [325, 103] width 230 height 17
select select "no_change"
click at [213, 95] on select "Change the compare at price to the current price (sale) Change the compare at p…" at bounding box center [325, 103] width 230 height 17
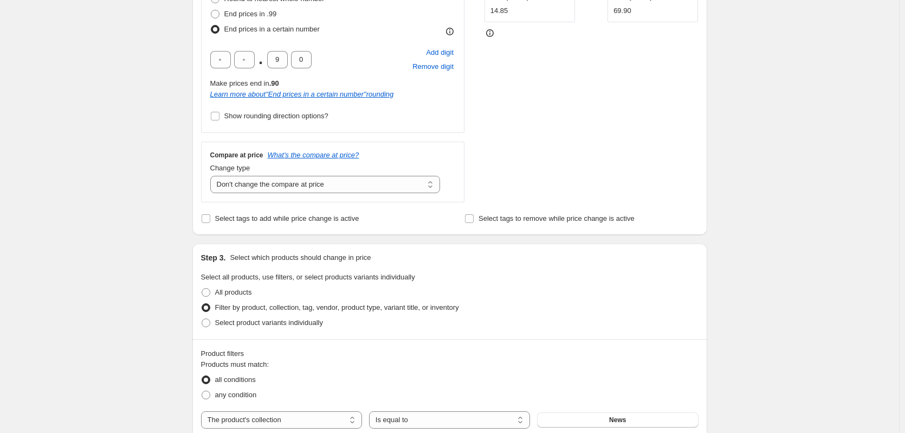
scroll to position [326, 0]
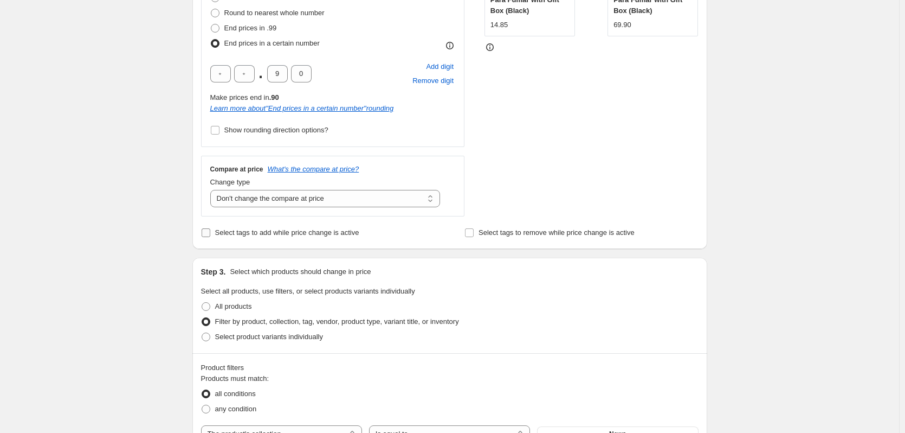
click at [210, 233] on input "Select tags to add while price change is active" at bounding box center [206, 232] width 9 height 9
checkbox input "true"
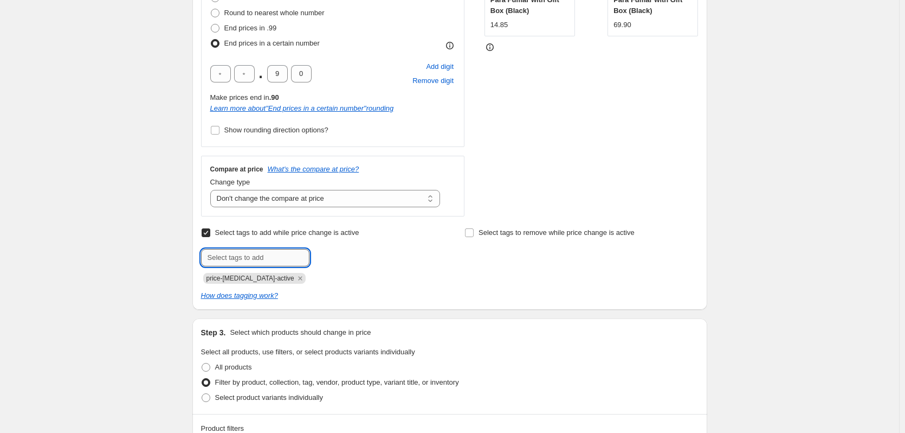
click at [240, 261] on input "text" at bounding box center [255, 257] width 108 height 17
click at [250, 202] on select "Change the compare at price to the current price (sale) Change the compare at p…" at bounding box center [325, 198] width 230 height 17
select select "pp"
click at [213, 190] on select "Change the compare at price to the current price (sale) Change the compare at p…" at bounding box center [325, 198] width 230 height 17
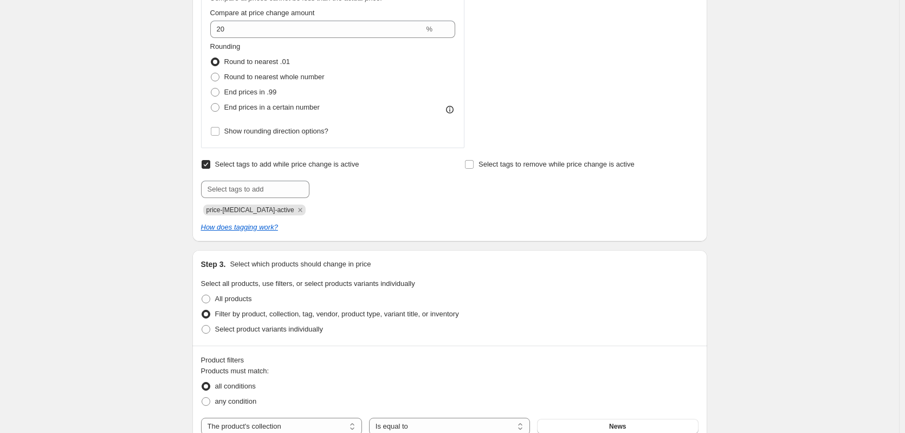
scroll to position [543, 0]
click at [252, 94] on span "End prices in .99" at bounding box center [250, 92] width 53 height 8
click at [211, 89] on input "End prices in .99" at bounding box center [211, 88] width 1 height 1
radio input "true"
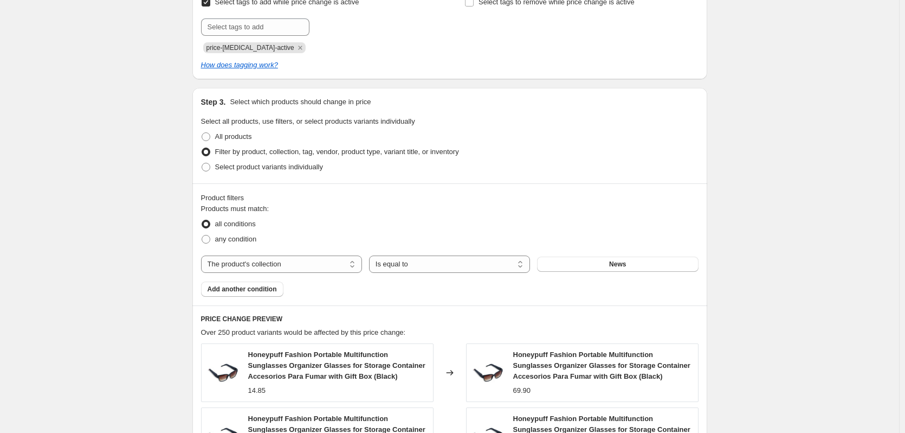
scroll to position [434, 0]
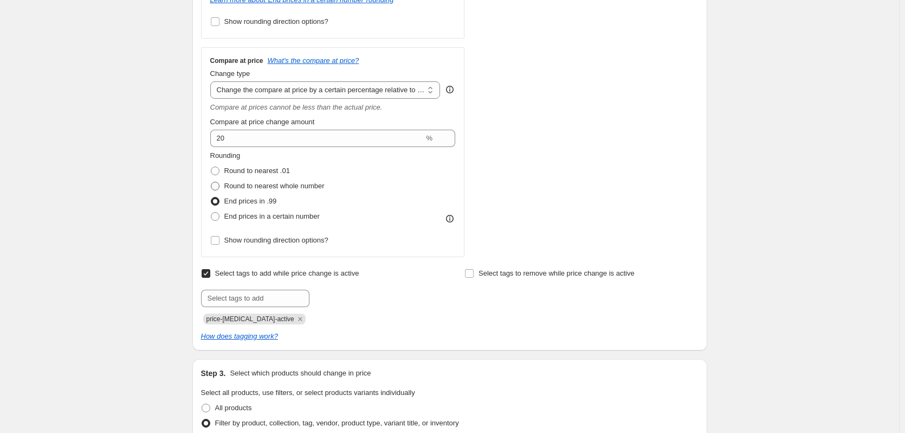
click at [219, 190] on span at bounding box center [215, 186] width 9 height 9
click at [211, 182] on input "Round to nearest whole number" at bounding box center [211, 182] width 1 height 1
radio input "true"
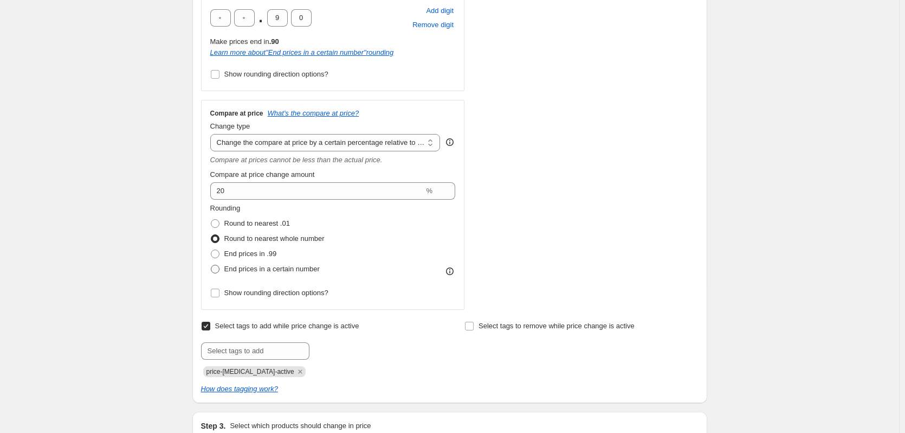
scroll to position [380, 0]
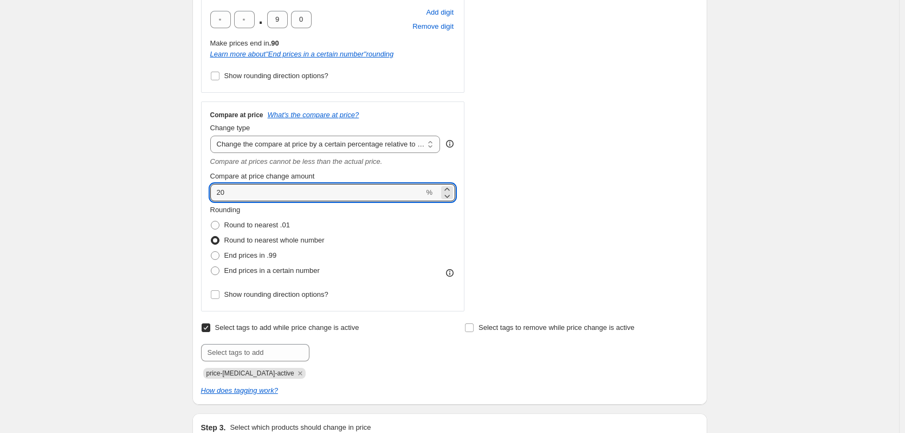
drag, startPoint x: 241, startPoint y: 191, endPoint x: 198, endPoint y: 196, distance: 43.1
click at [198, 196] on div "Step 2. Select how the prices should change Use bulk price change rules Set pro…" at bounding box center [449, 70] width 515 height 667
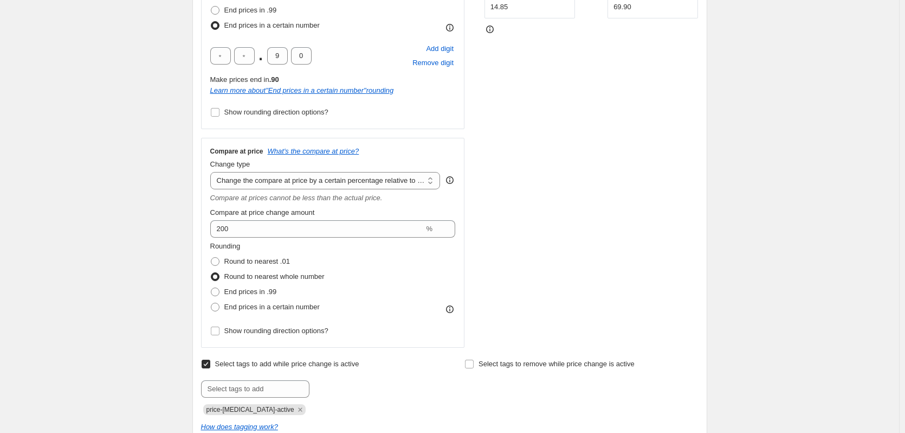
scroll to position [326, 0]
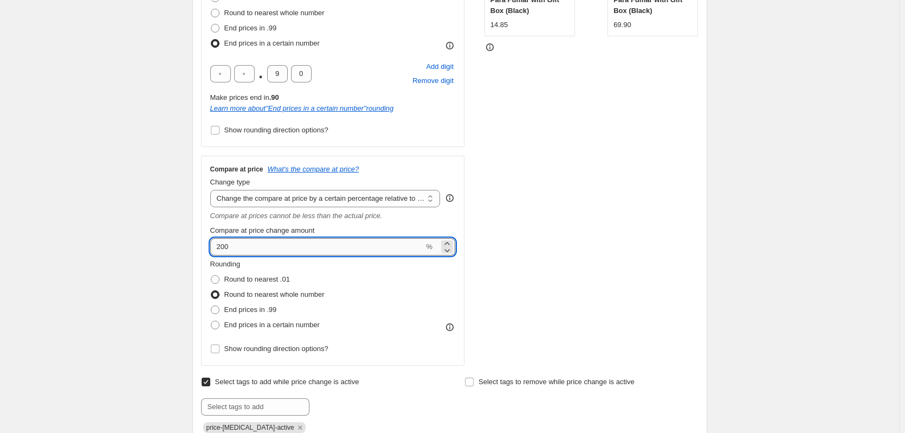
click at [235, 250] on input "200" at bounding box center [317, 246] width 214 height 17
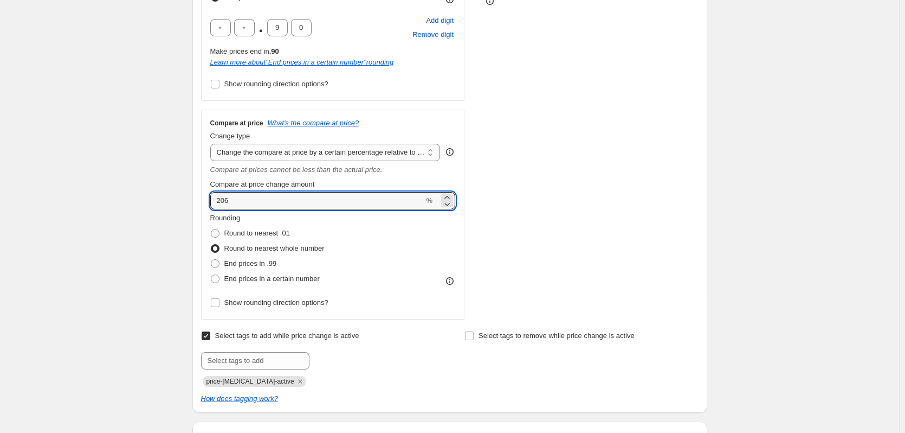
scroll to position [380, 0]
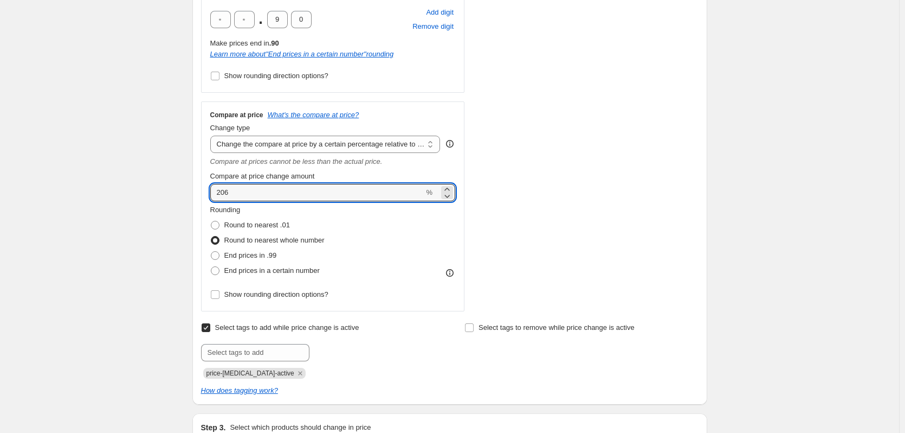
drag, startPoint x: 240, startPoint y: 195, endPoint x: 198, endPoint y: 197, distance: 42.3
click at [198, 197] on div "Step 2. Select how the prices should change Use bulk price change rules Set pro…" at bounding box center [449, 70] width 515 height 667
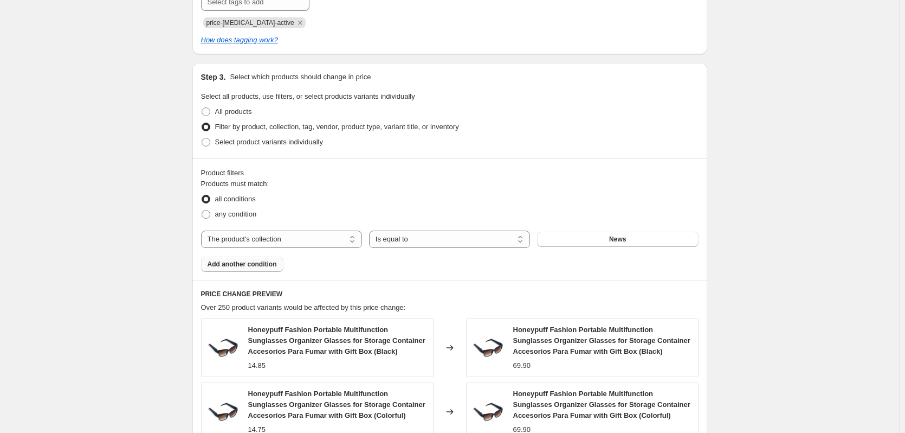
scroll to position [705, 0]
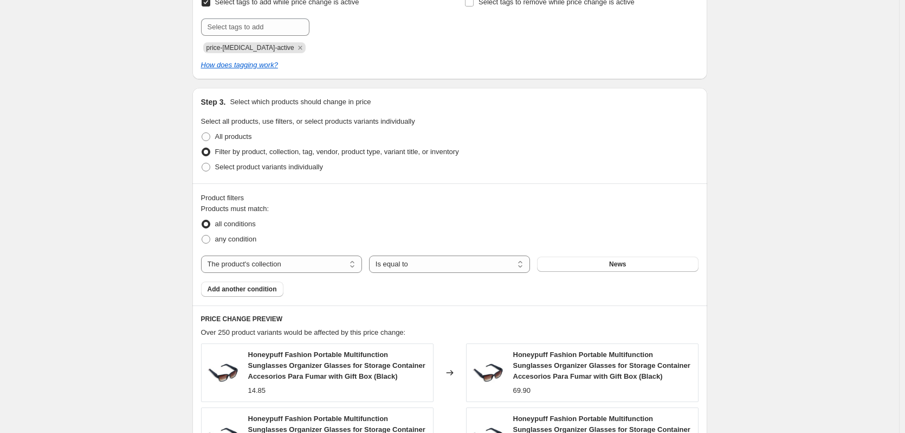
click at [324, 210] on fieldset "Products must match: all conditions any condition" at bounding box center [450, 224] width 498 height 43
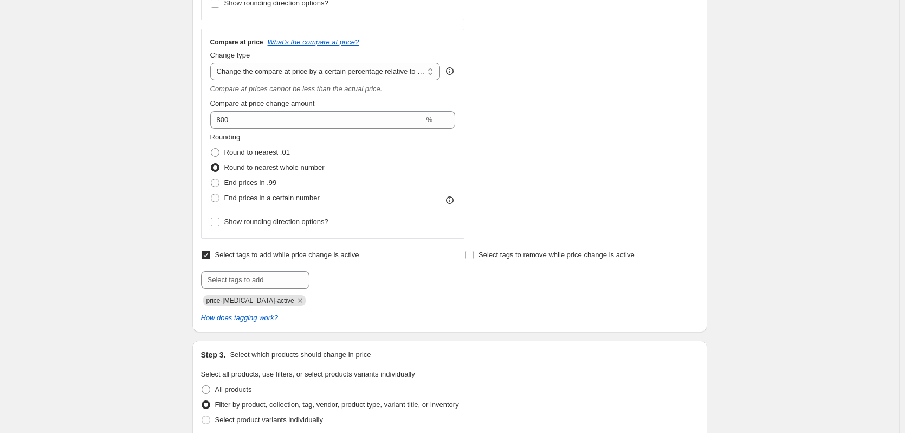
scroll to position [434, 0]
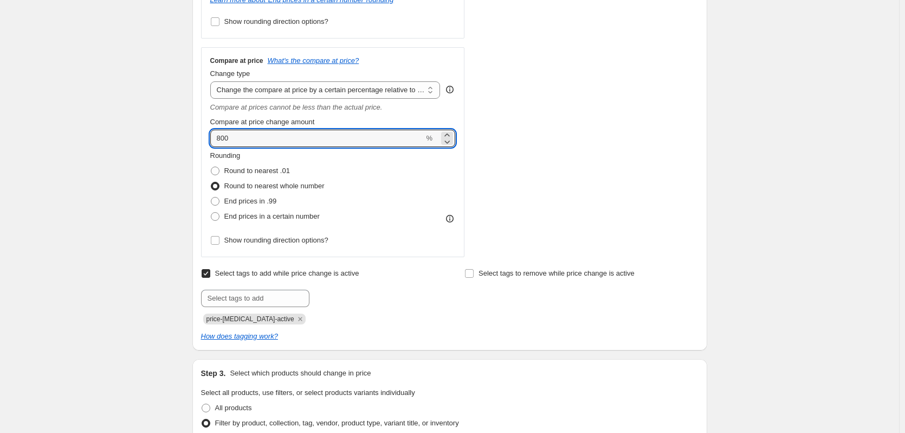
drag, startPoint x: 218, startPoint y: 140, endPoint x: 197, endPoint y: 140, distance: 20.6
click at [197, 140] on div "Step 2. Select how the prices should change Use bulk price change rules Set pro…" at bounding box center [449, 16] width 515 height 667
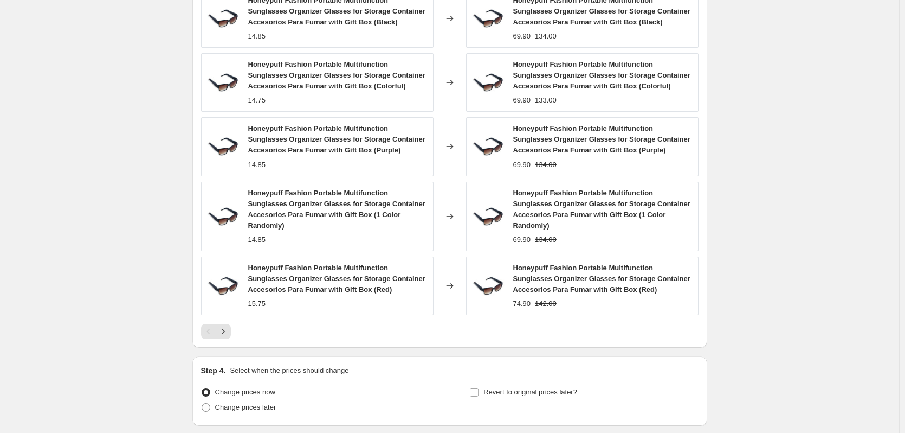
scroll to position [1132, 0]
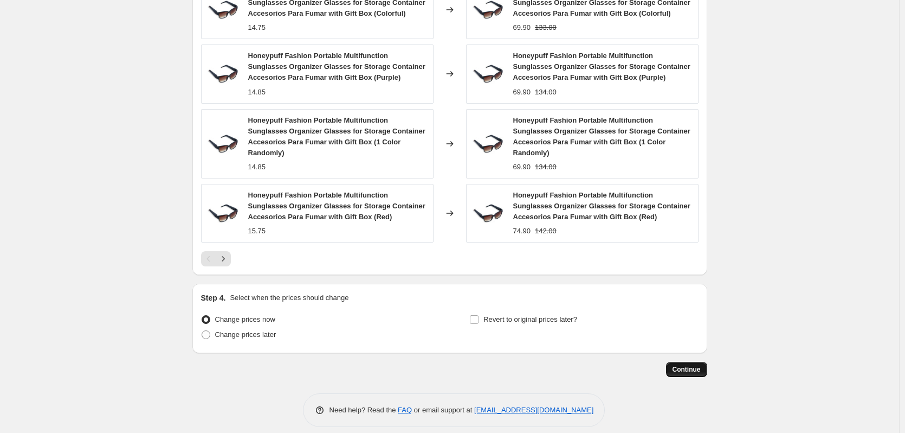
type input "1000"
click at [690, 362] on button "Continue" at bounding box center [686, 369] width 41 height 15
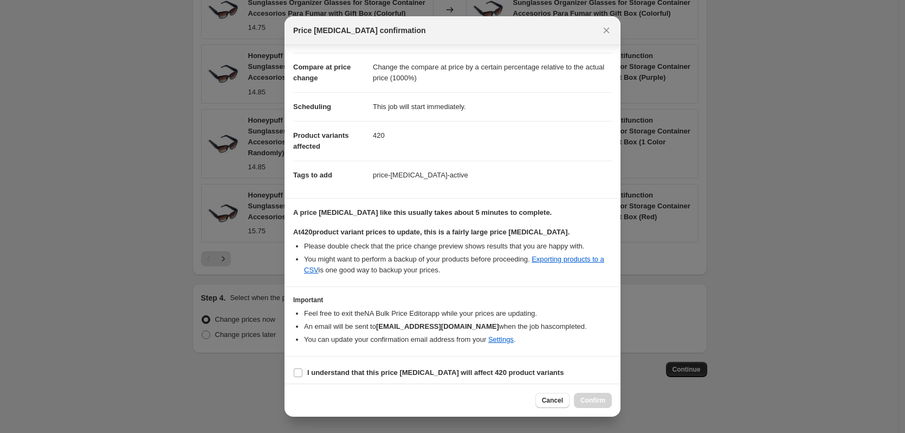
scroll to position [56, 0]
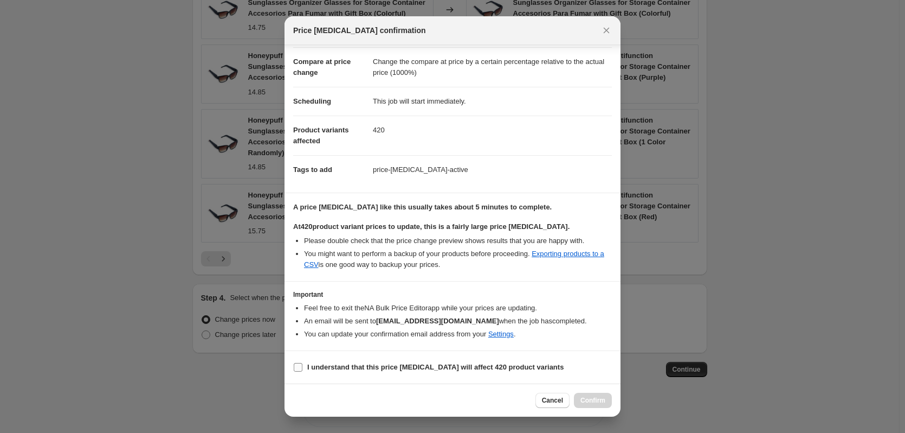
click at [303, 367] on label "I understand that this price change job will affect 420 product variants" at bounding box center [428, 366] width 271 height 15
click at [303, 367] on input "I understand that this price change job will affect 420 product variants" at bounding box center [298, 367] width 9 height 9
checkbox input "true"
click at [590, 395] on button "Confirm" at bounding box center [593, 400] width 38 height 15
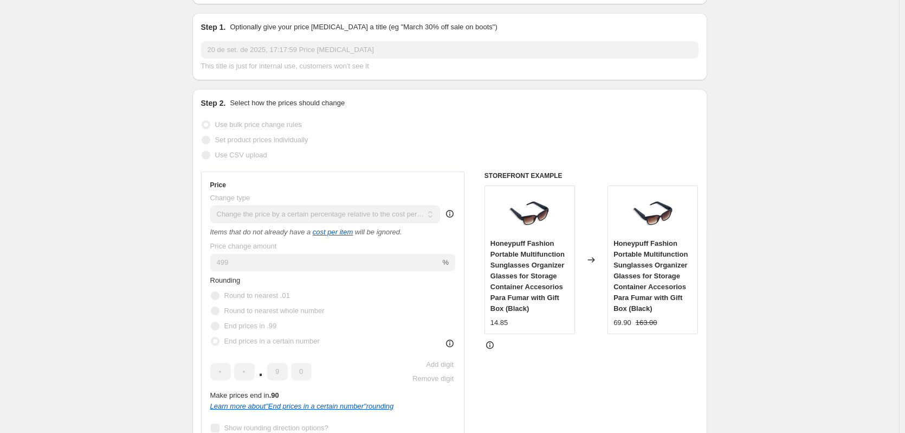
scroll to position [76, 0]
